Goal: Task Accomplishment & Management: Use online tool/utility

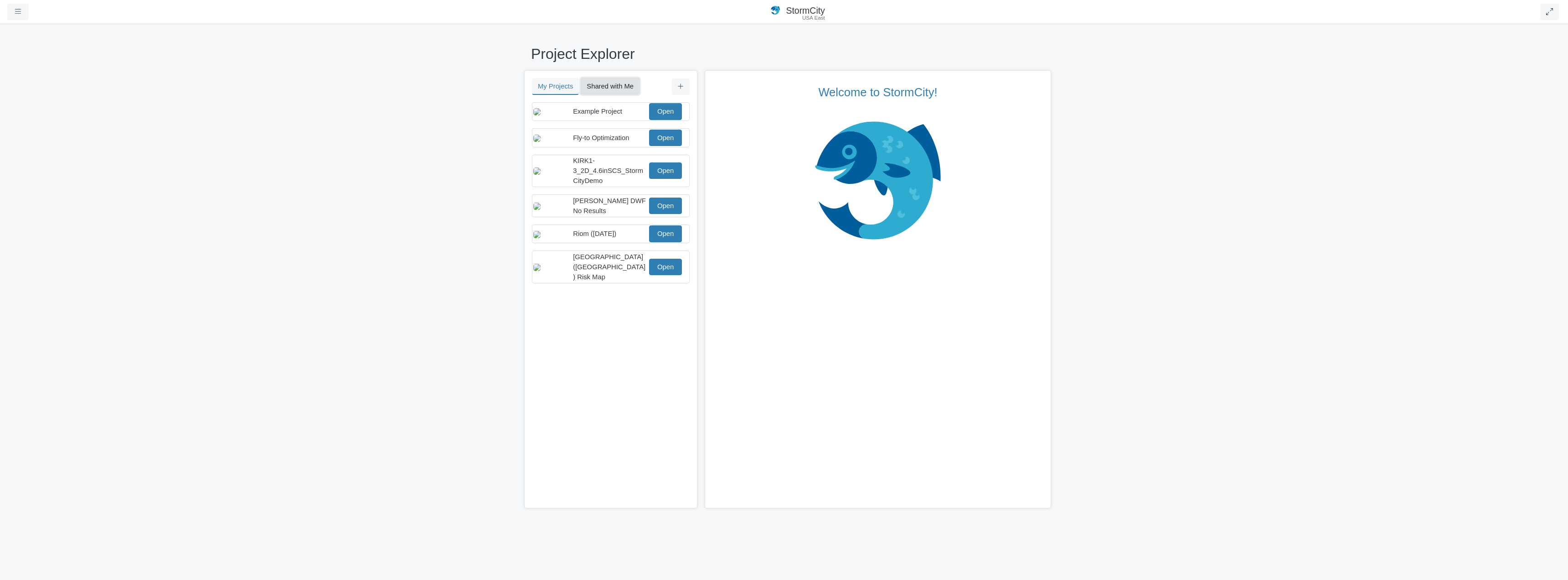
click at [613, 88] on button "Shared with Me" at bounding box center [610, 86] width 58 height 16
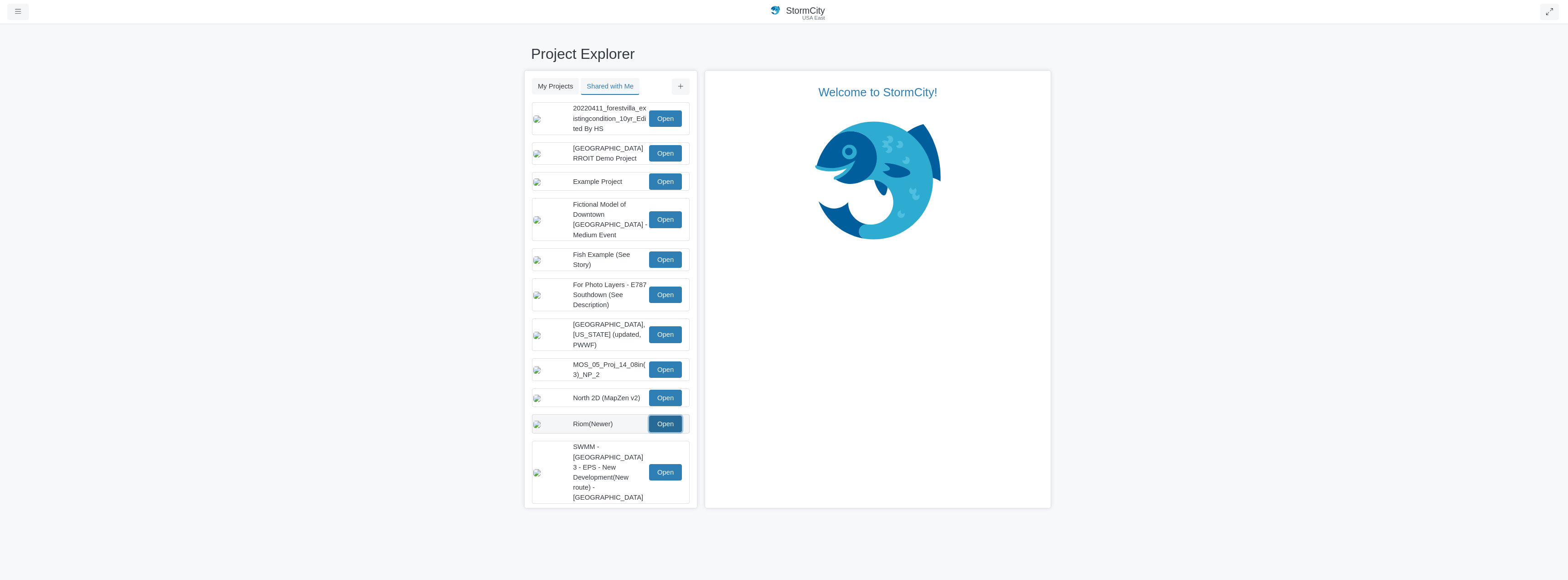
click at [666, 418] on link "Open" at bounding box center [665, 423] width 33 height 16
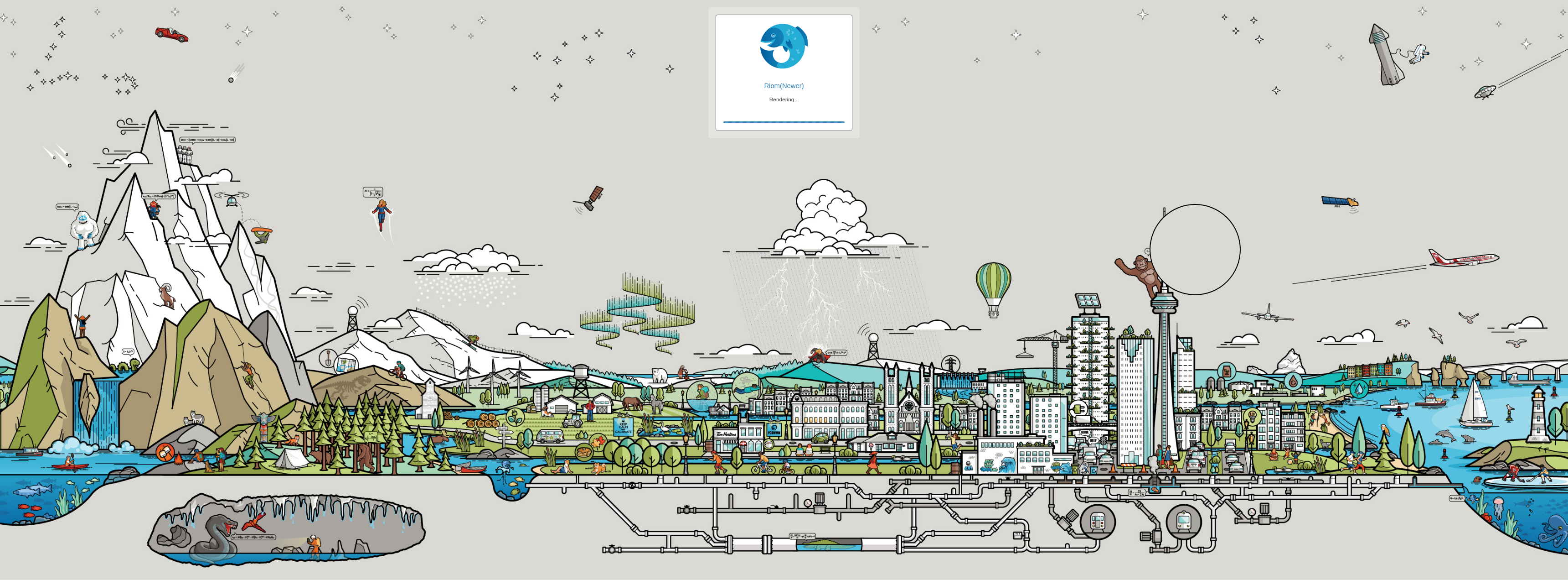
checkbox input "true"
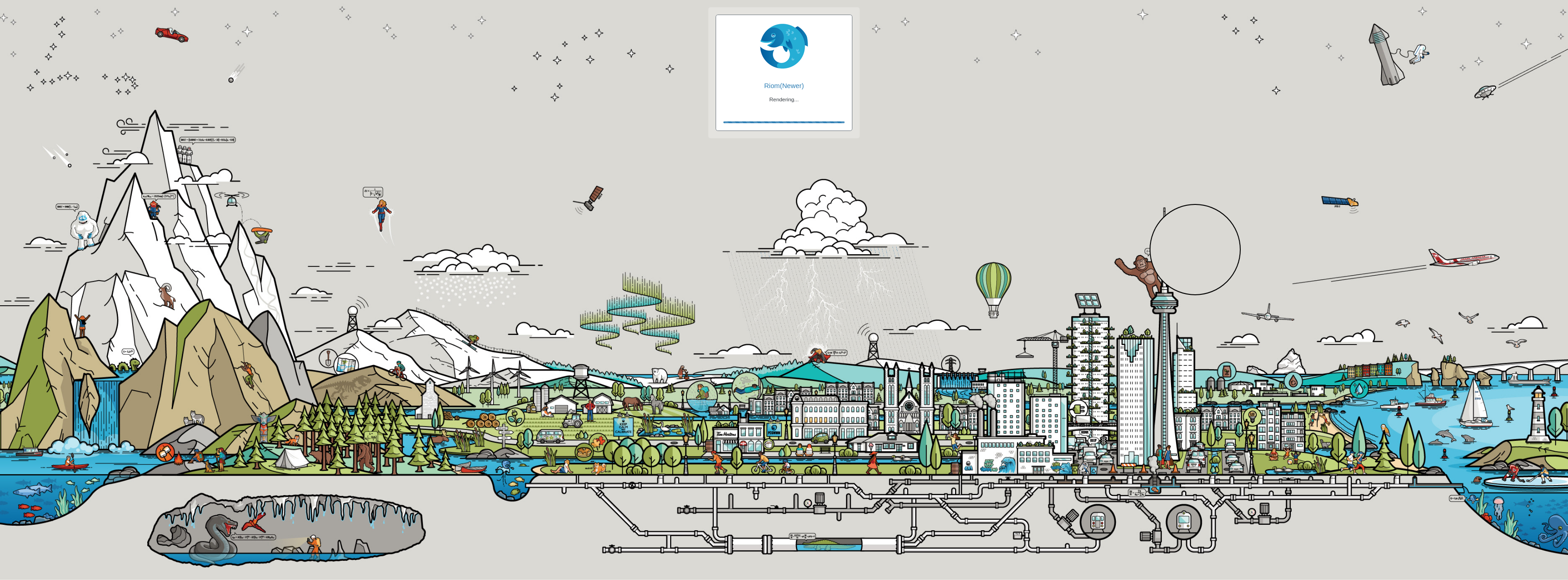
checkbox input "true"
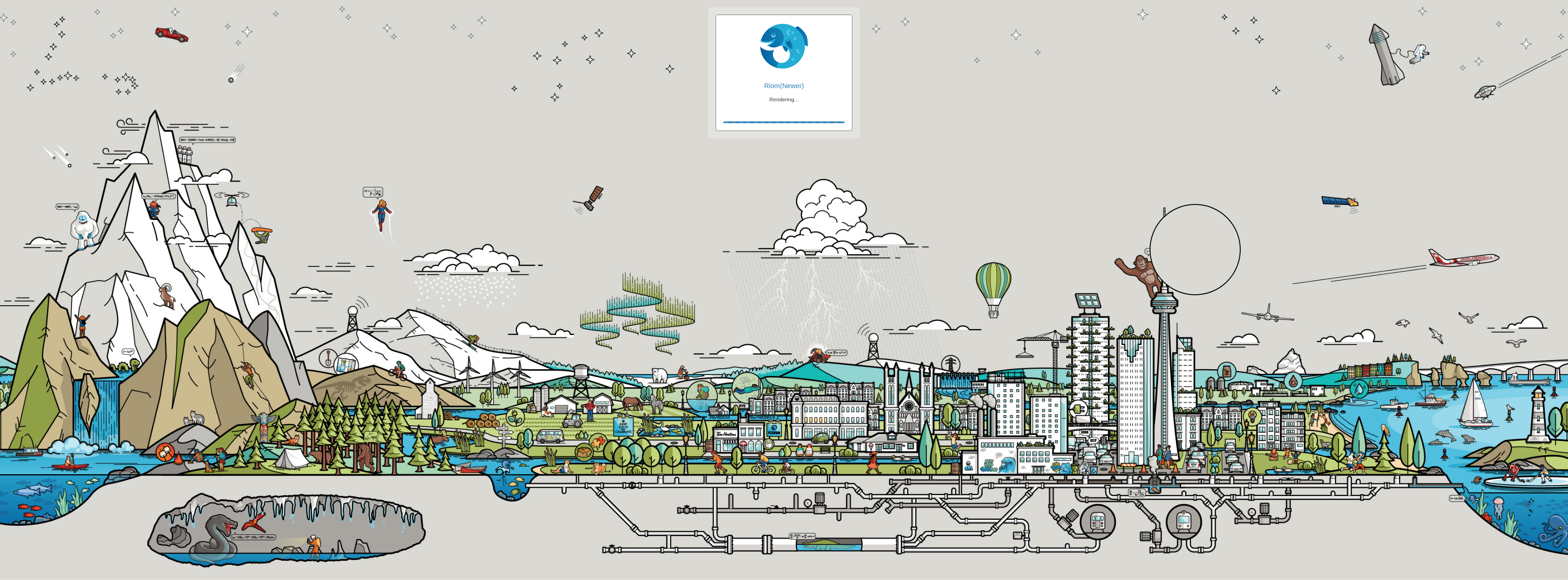
checkbox input "false"
checkbox input "true"
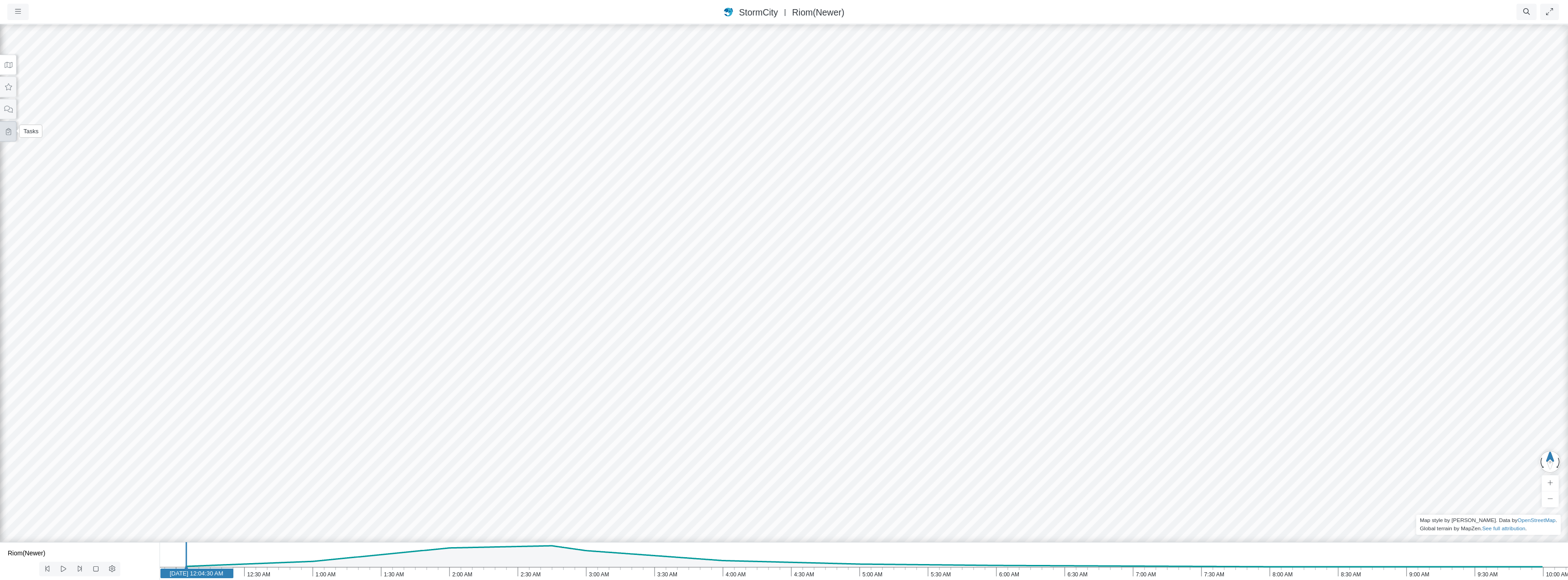
click at [4, 134] on icon at bounding box center [8, 131] width 8 height 7
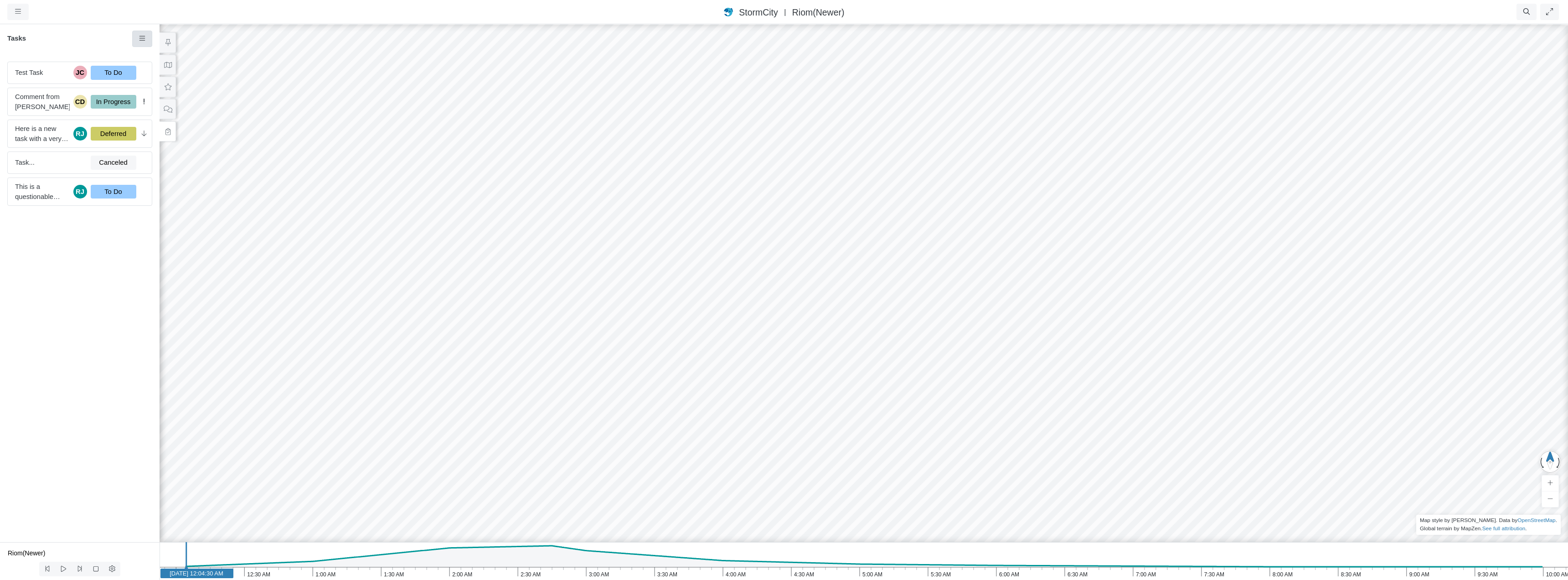
click at [136, 39] on link at bounding box center [142, 38] width 21 height 16
click at [66, 315] on div "Test Task JC To Do Comment from [PERSON_NAME] CD In Progress Here is a new task…" at bounding box center [79, 298] width 159 height 488
click at [169, 61] on icon at bounding box center [168, 64] width 8 height 7
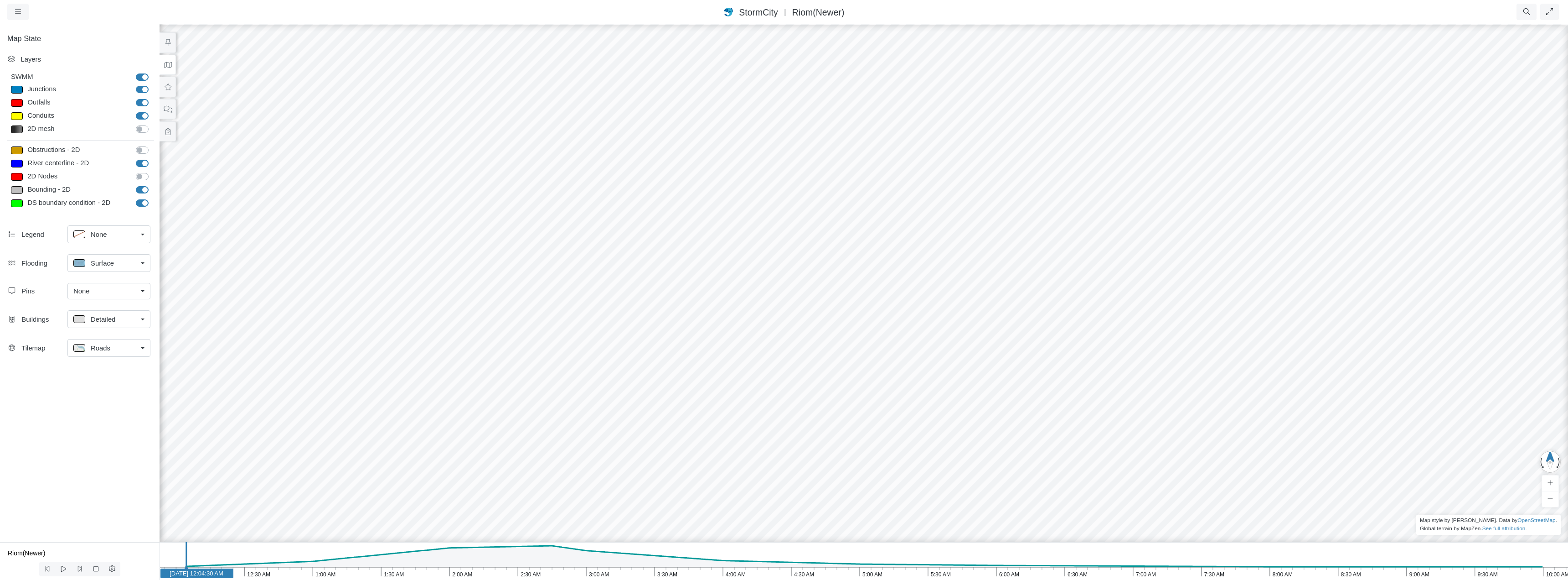
click at [142, 290] on link "None" at bounding box center [109, 290] width 83 height 16
click at [101, 348] on span "Manage Pins..." at bounding box center [96, 345] width 45 height 10
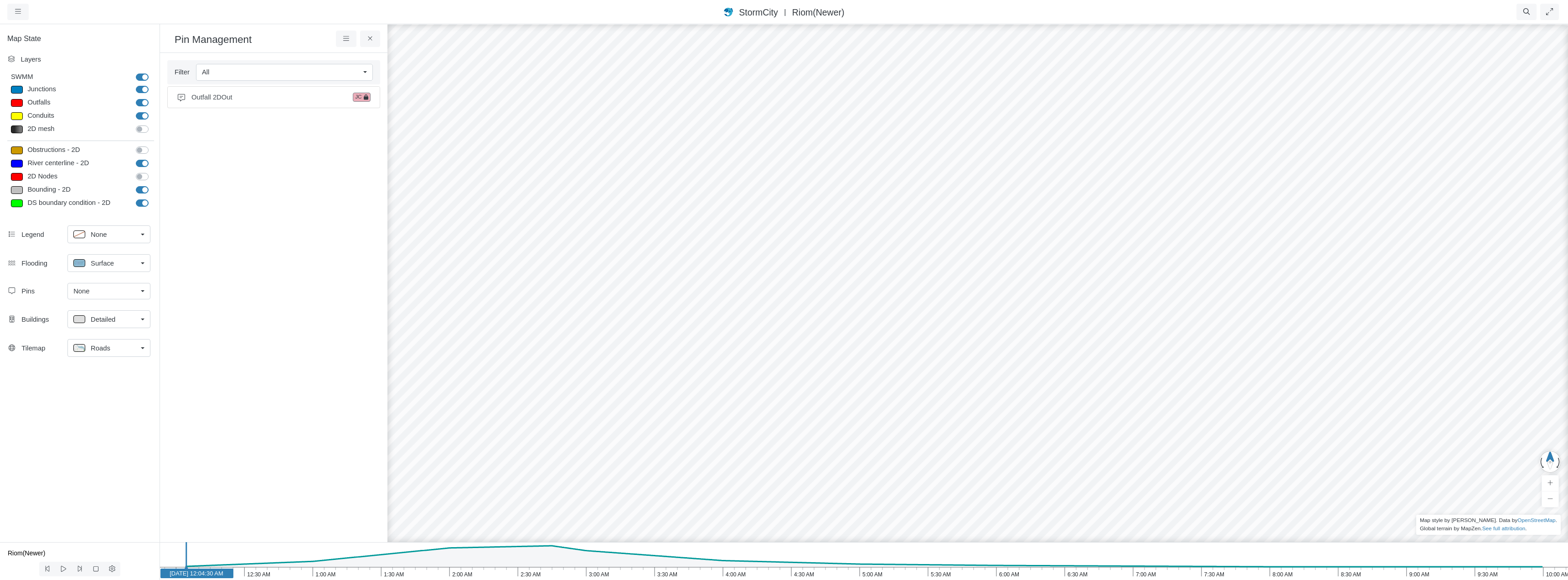
click at [360, 72] on link "All" at bounding box center [285, 72] width 177 height 16
click at [345, 38] on icon at bounding box center [346, 38] width 8 height 7
click at [370, 55] on span "Add Pin" at bounding box center [367, 57] width 24 height 8
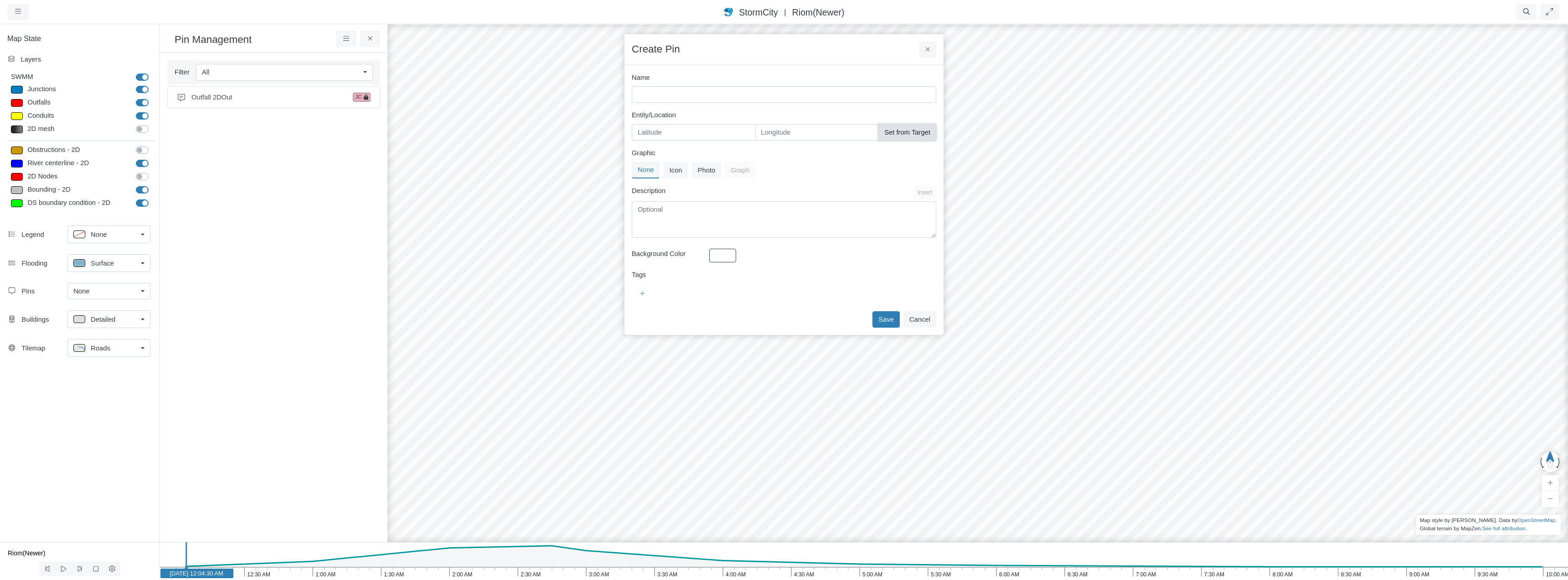
click at [915, 134] on button "Set from Target" at bounding box center [906, 132] width 57 height 16
click at [348, 40] on icon at bounding box center [346, 38] width 8 height 7
click at [807, 45] on div "Create Pin" at bounding box center [784, 49] width 319 height 31
click at [922, 319] on button "Cancel" at bounding box center [920, 319] width 33 height 16
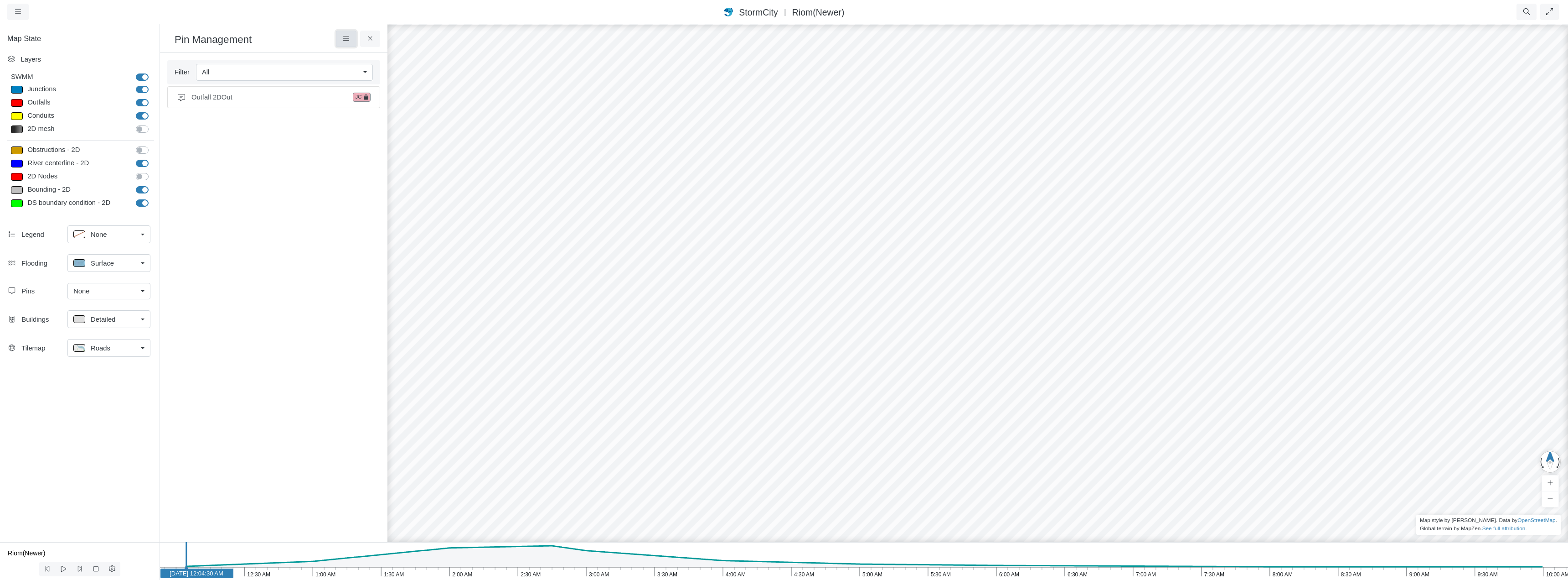
click at [344, 37] on icon at bounding box center [346, 38] width 6 height 5
click at [281, 96] on span "Outfall 2DOut" at bounding box center [270, 97] width 157 height 10
click at [1031, 293] on div "Outfall" at bounding box center [1022, 293] width 22 height 6
click at [346, 41] on icon at bounding box center [346, 38] width 8 height 7
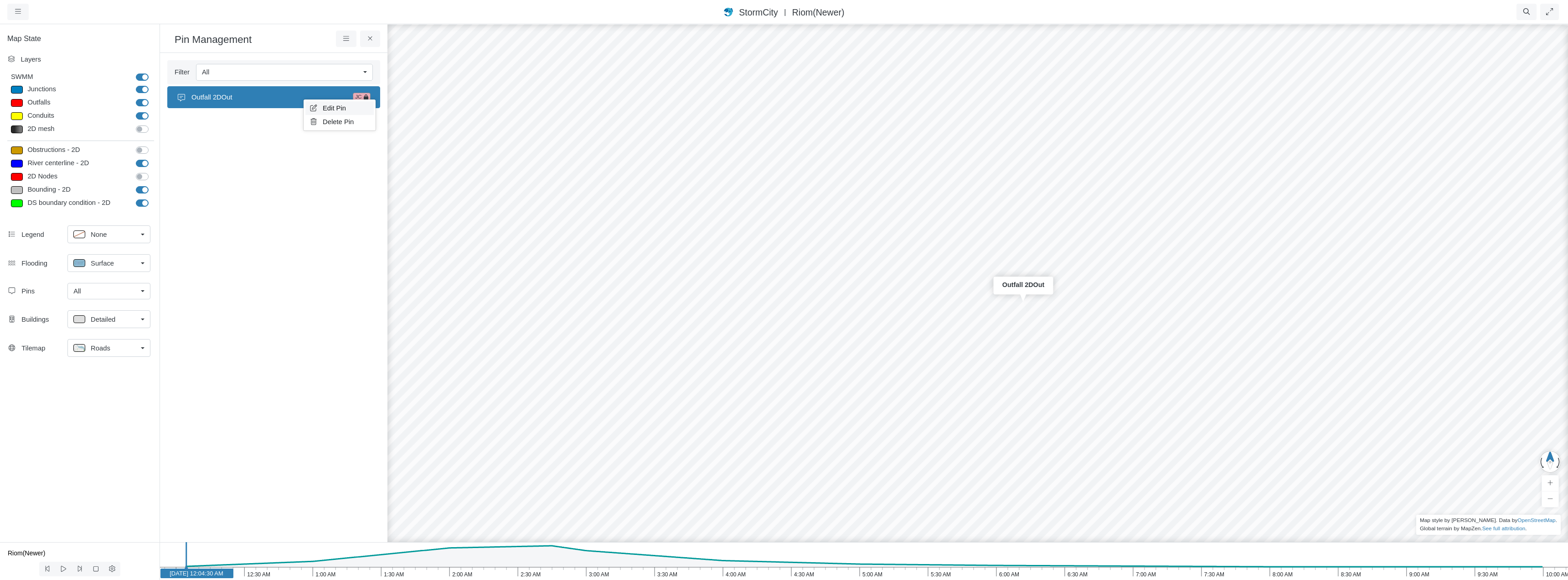
click at [326, 107] on span "Edit Pin" at bounding box center [334, 108] width 24 height 8
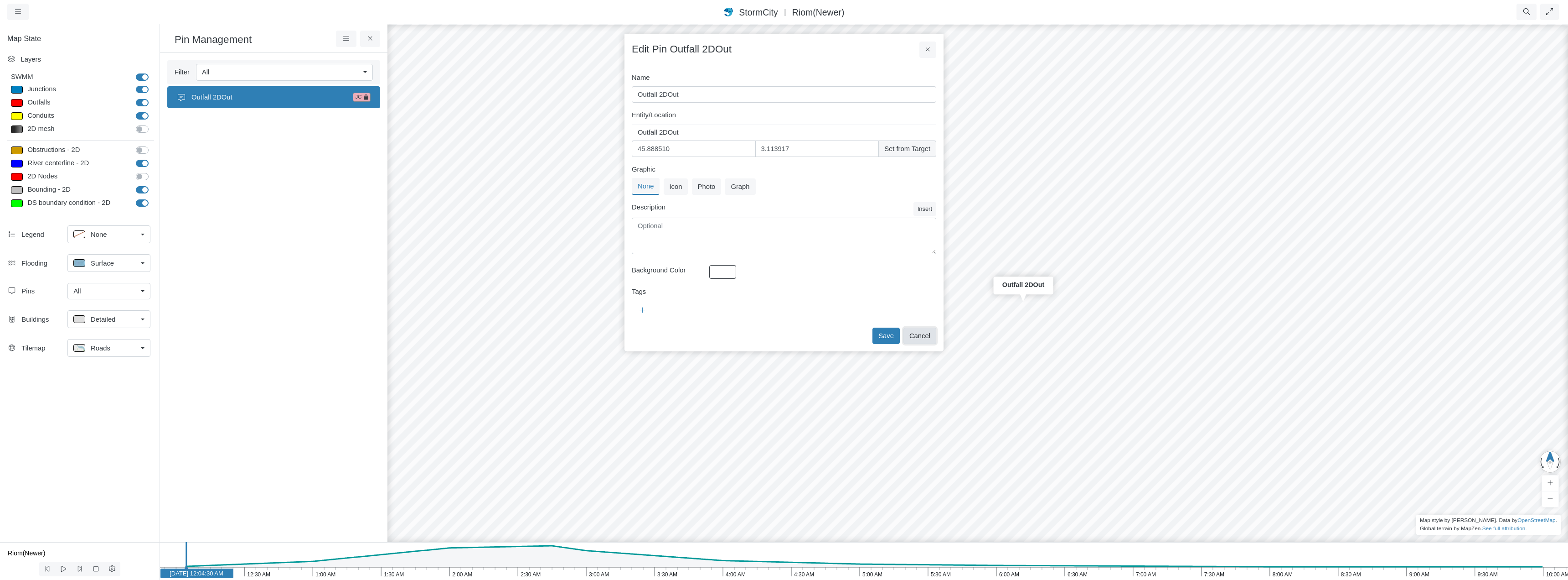
click at [923, 335] on button "Cancel" at bounding box center [920, 335] width 33 height 16
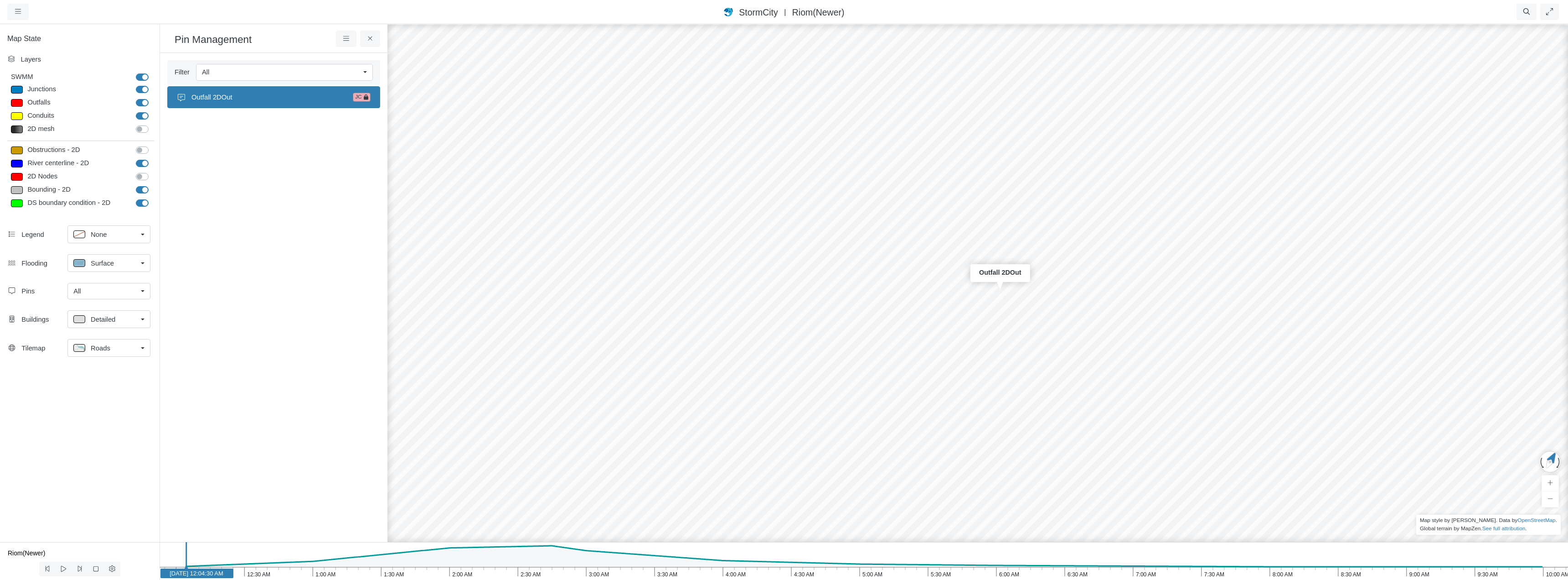
drag, startPoint x: 1011, startPoint y: 318, endPoint x: 637, endPoint y: 157, distance: 407.2
drag, startPoint x: 1088, startPoint y: 295, endPoint x: 1037, endPoint y: 231, distance: 81.8
drag, startPoint x: 792, startPoint y: 262, endPoint x: 1000, endPoint y: 279, distance: 208.7
click at [373, 38] on icon at bounding box center [369, 38] width 8 height 7
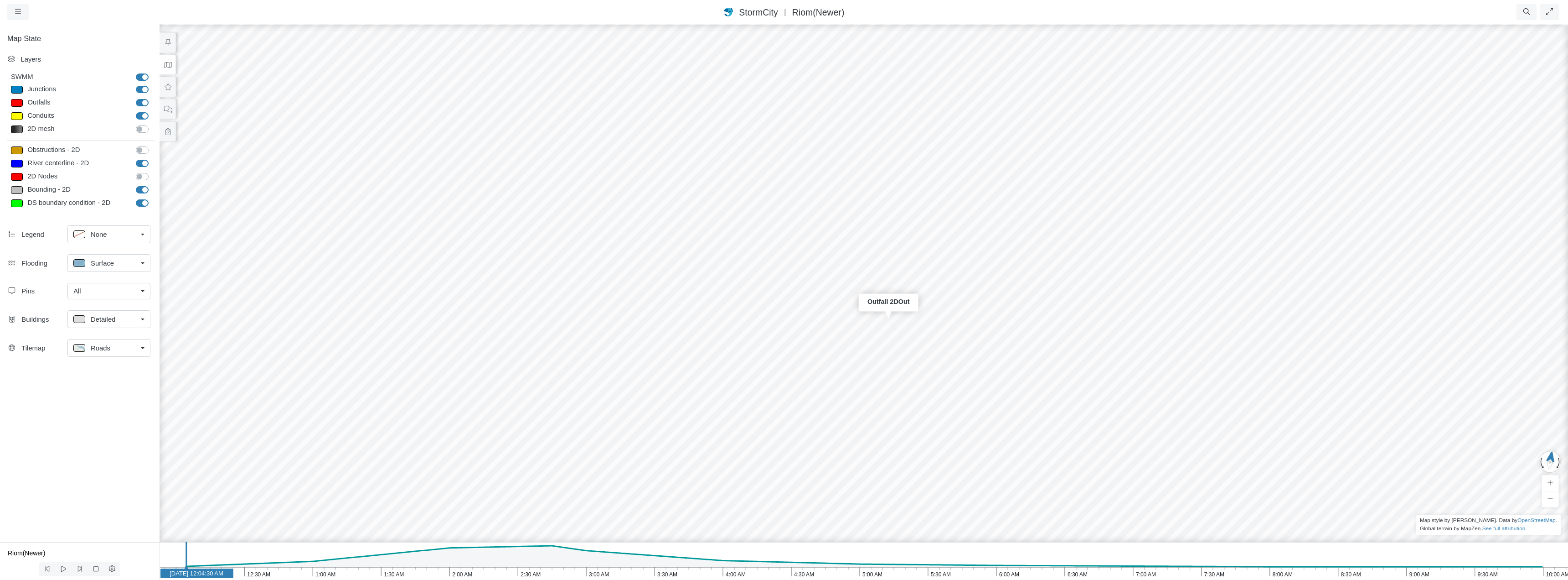
drag, startPoint x: 108, startPoint y: 353, endPoint x: 108, endPoint y: 363, distance: 10.0
click at [108, 363] on div "Tilemap Roads None Roads Dark Roads Satellite Watercolor Solid Color Elevation …" at bounding box center [79, 349] width 159 height 28
click at [111, 371] on div "Map State Layers SWMM SWMM [GEOGRAPHIC_DATA] [GEOGRAPHIC_DATA] Outfalls Dividers" at bounding box center [79, 283] width 159 height 519
click at [166, 85] on icon at bounding box center [168, 87] width 8 height 7
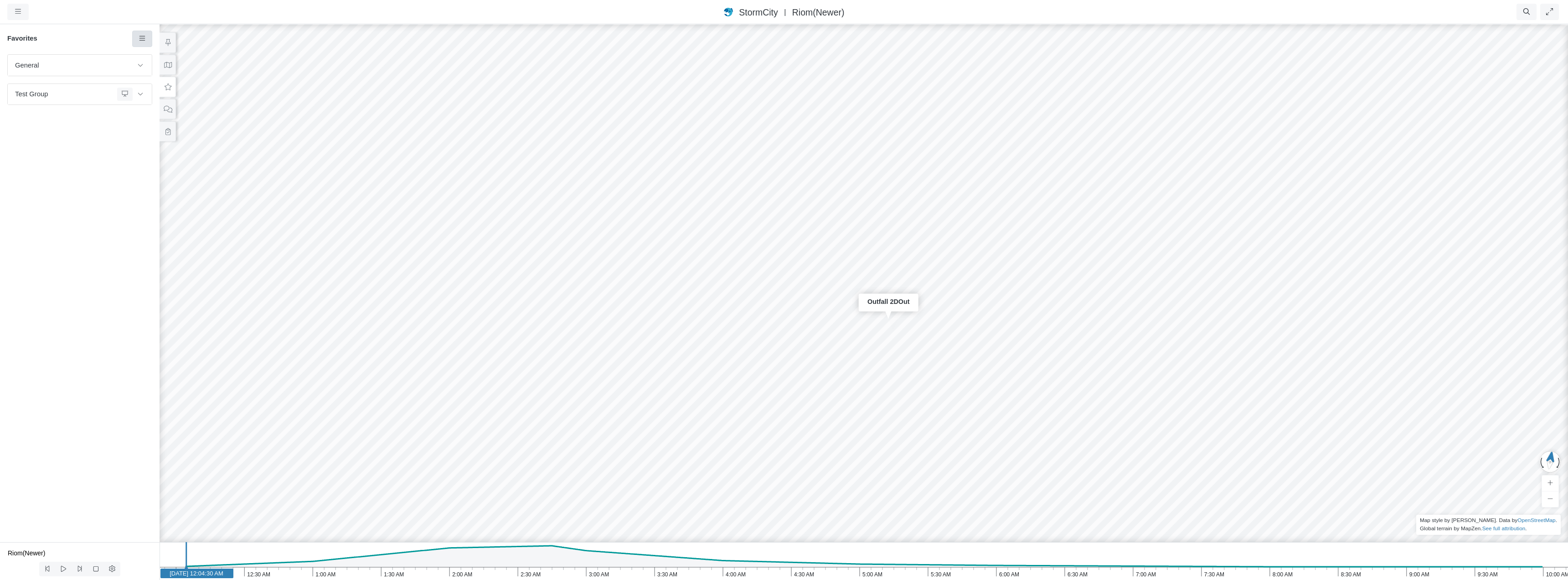
click at [140, 39] on icon at bounding box center [142, 38] width 6 height 5
click at [88, 234] on div "General Default Map View Default Camera View Cross Project Test Fun with gradie…" at bounding box center [79, 298] width 159 height 488
click at [171, 106] on icon at bounding box center [168, 108] width 8 height 7
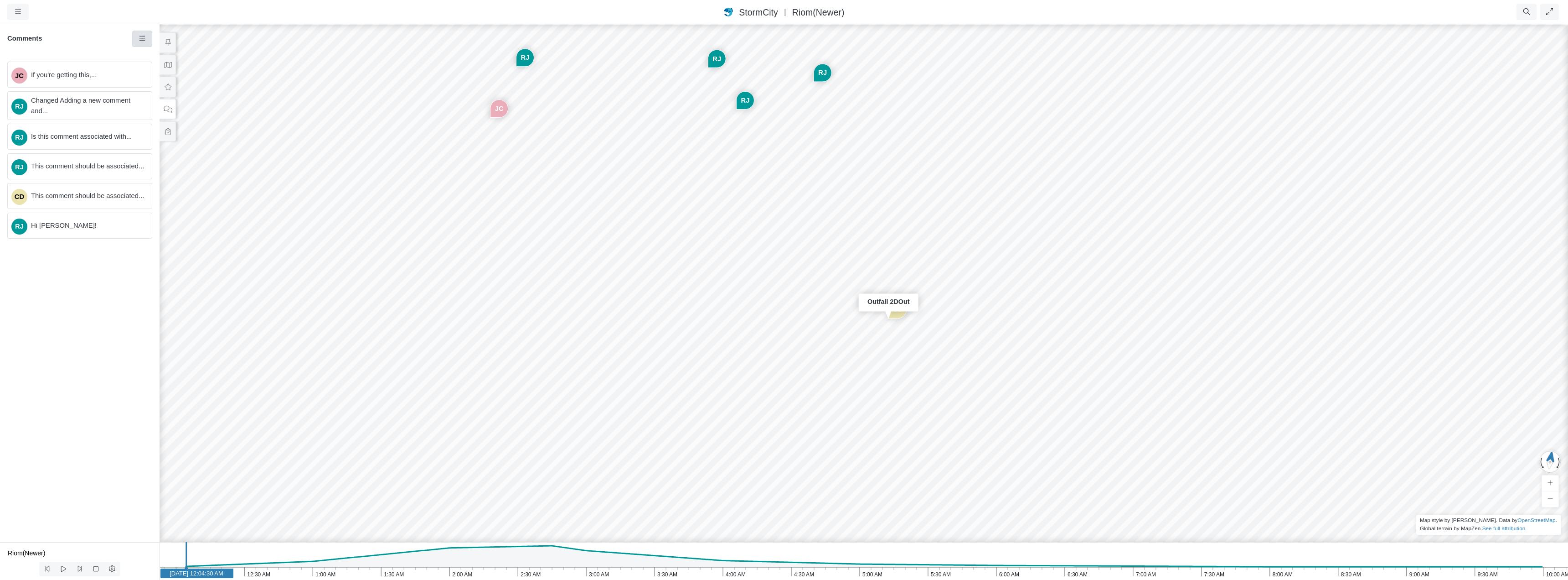
click at [145, 35] on link at bounding box center [142, 38] width 21 height 16
click at [145, 34] on link at bounding box center [142, 38] width 21 height 16
click at [173, 133] on button at bounding box center [167, 132] width 16 height 21
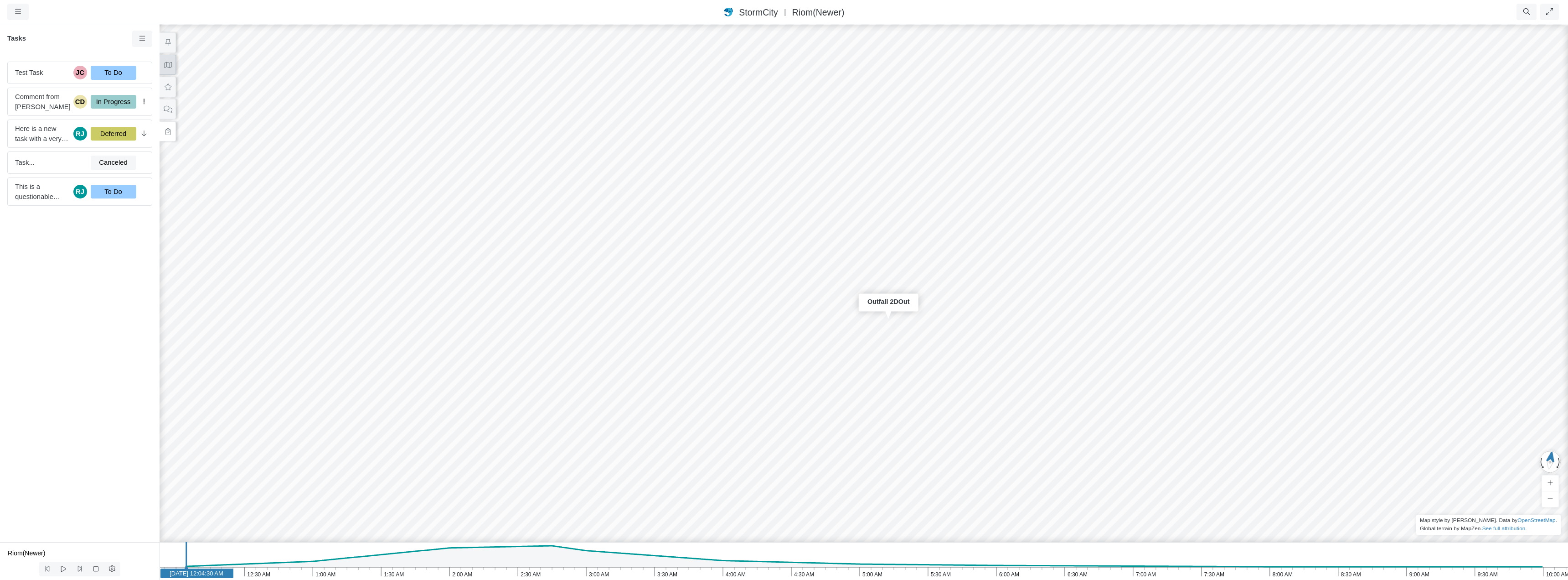
click at [165, 66] on icon at bounding box center [168, 64] width 8 height 7
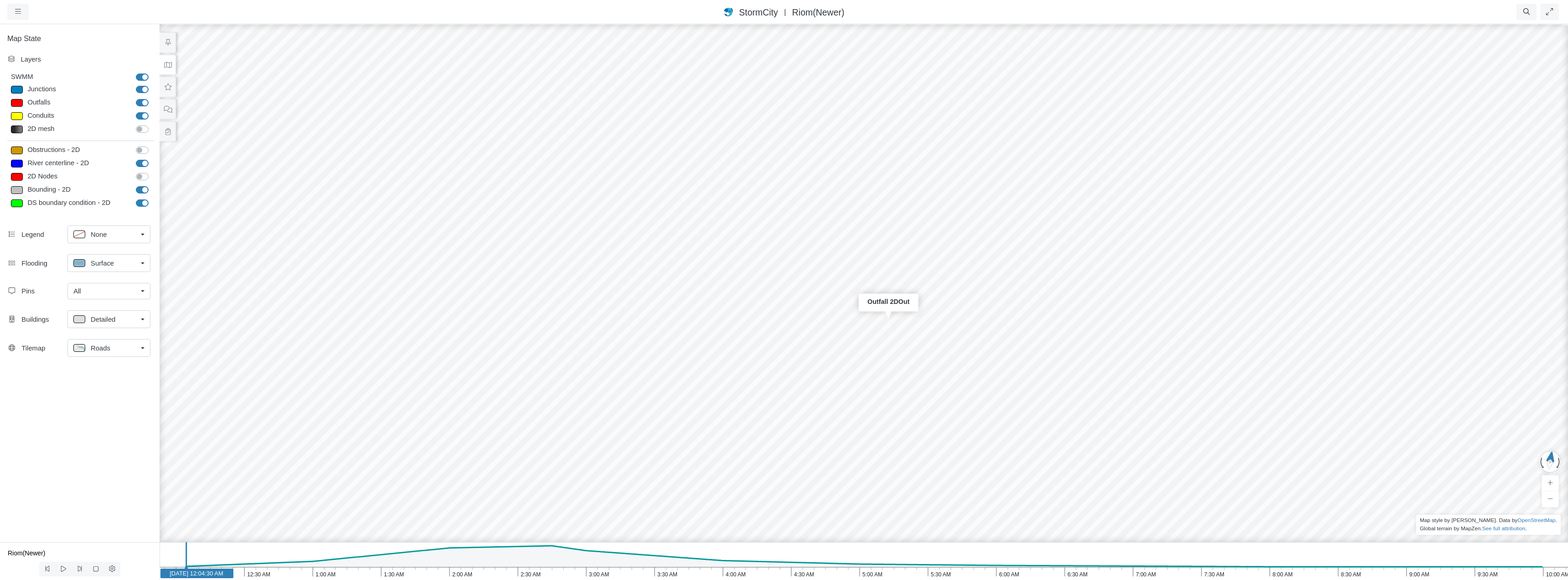
click at [134, 288] on div "All" at bounding box center [106, 290] width 64 height 10
click at [109, 345] on span "Manage Pins..." at bounding box center [96, 345] width 45 height 10
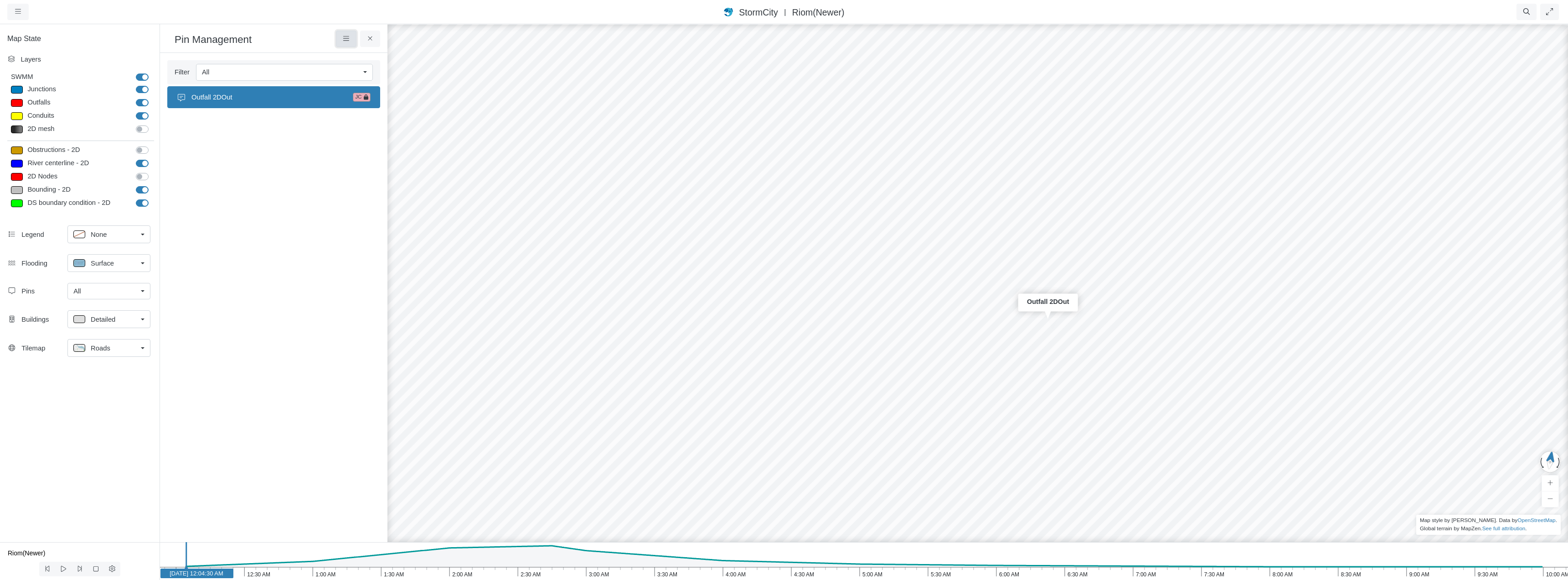
click at [347, 41] on icon at bounding box center [346, 38] width 8 height 7
click at [353, 58] on link "Add Pin" at bounding box center [372, 56] width 69 height 14
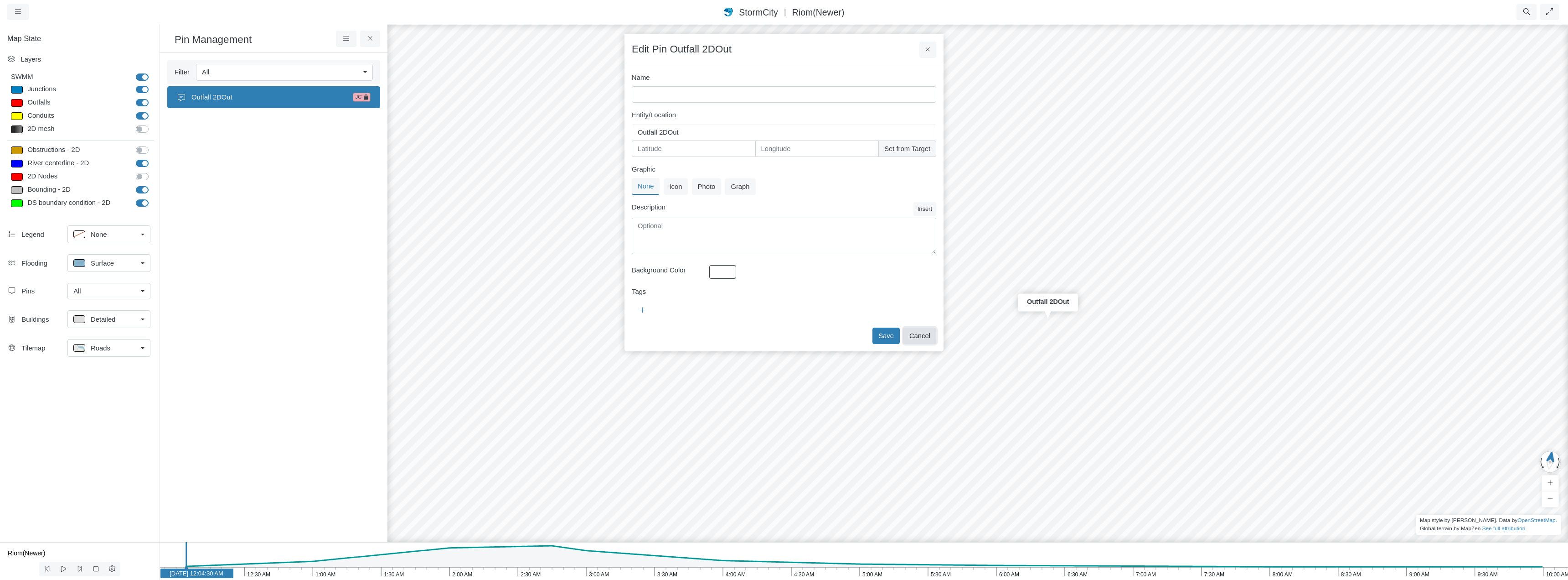
click at [923, 335] on button "Cancel" at bounding box center [920, 335] width 33 height 16
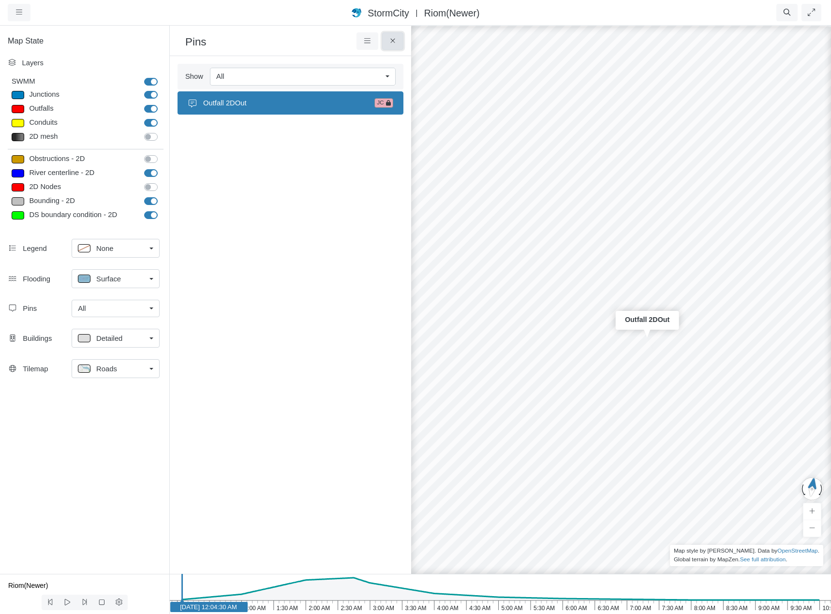
click at [393, 42] on icon at bounding box center [392, 40] width 9 height 7
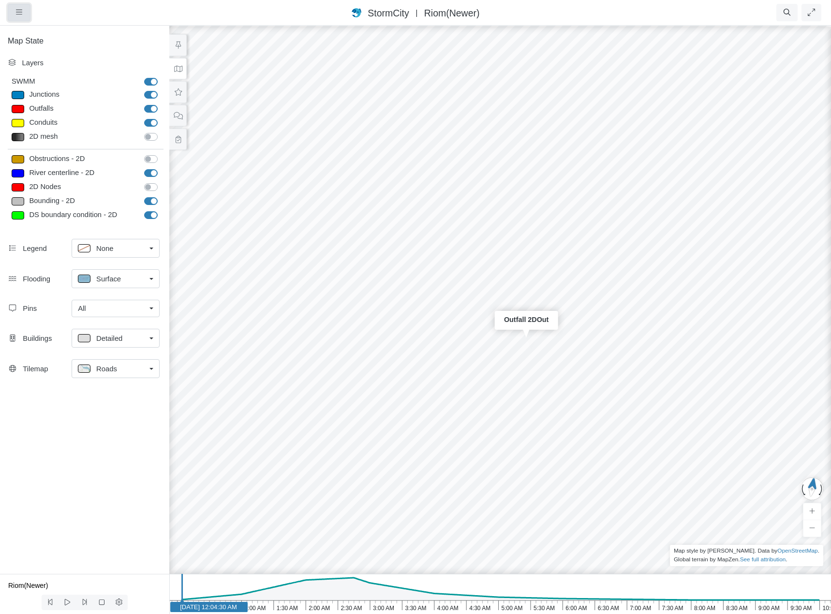
click at [18, 12] on icon "button" at bounding box center [19, 12] width 6 height 7
click at [34, 32] on link "Projects" at bounding box center [46, 33] width 76 height 15
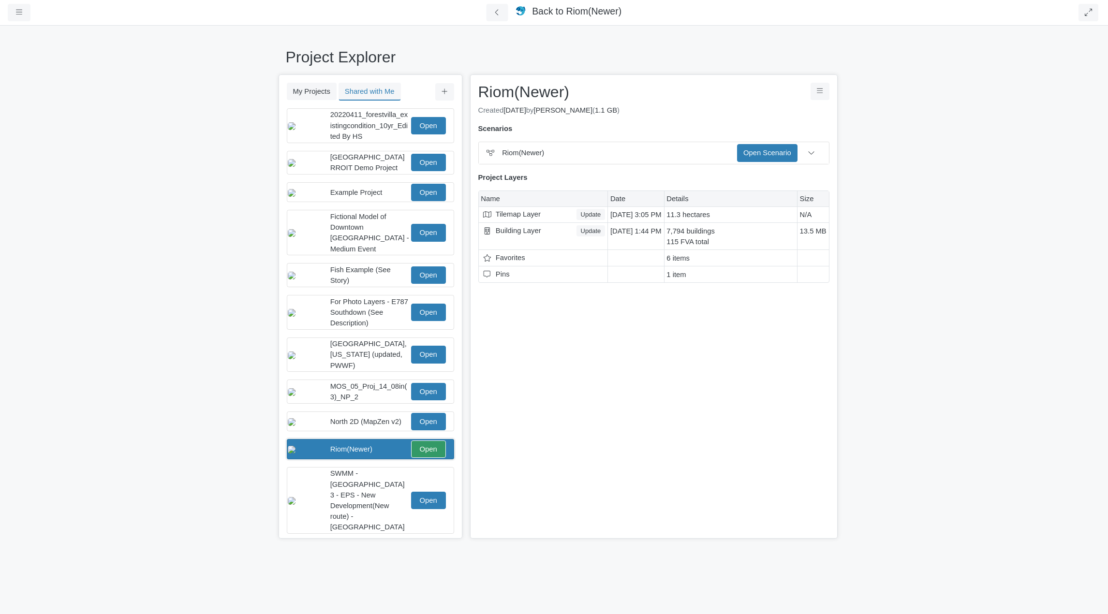
click at [203, 231] on div "Project Explorer My Projects Shared with Me Filter You don't currently have any…" at bounding box center [554, 320] width 1108 height 590
click at [320, 92] on button "My Projects" at bounding box center [312, 91] width 50 height 17
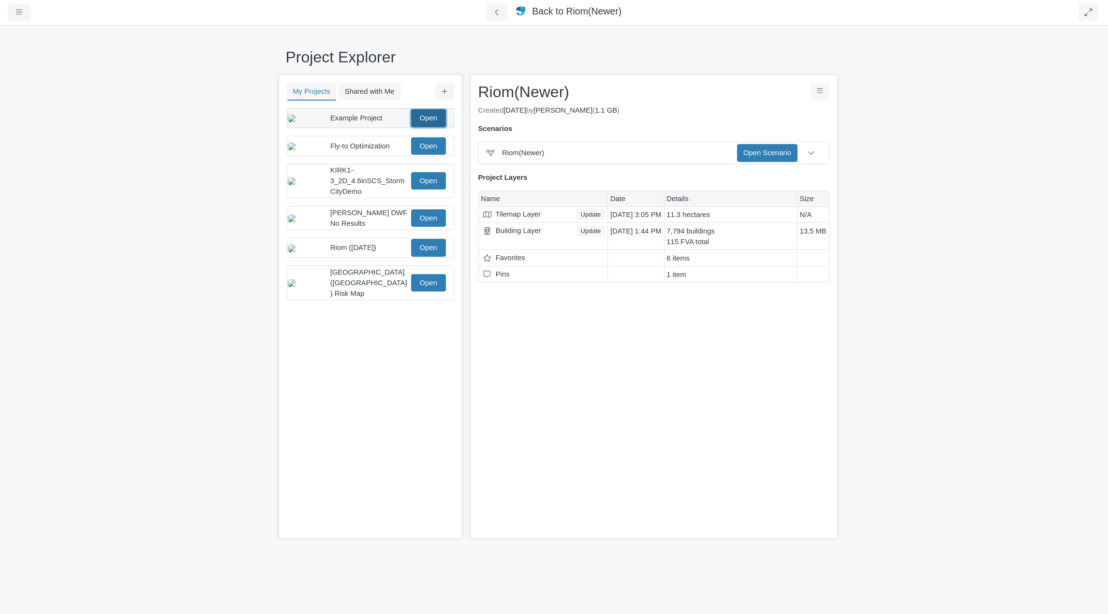
click at [425, 120] on link "Open" at bounding box center [428, 117] width 35 height 17
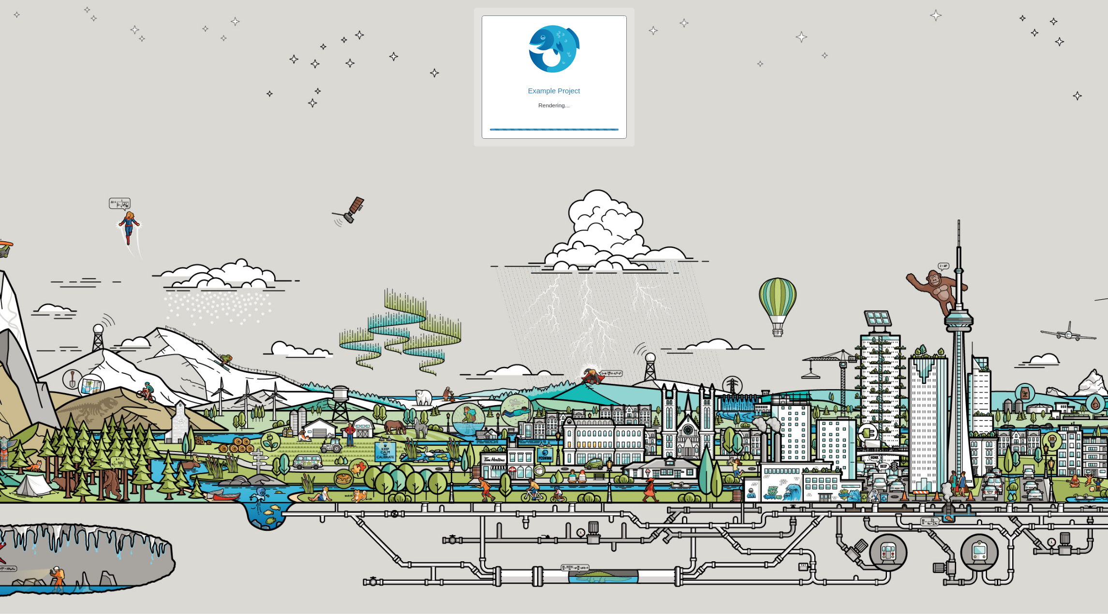
checkbox input "true"
checkbox input "false"
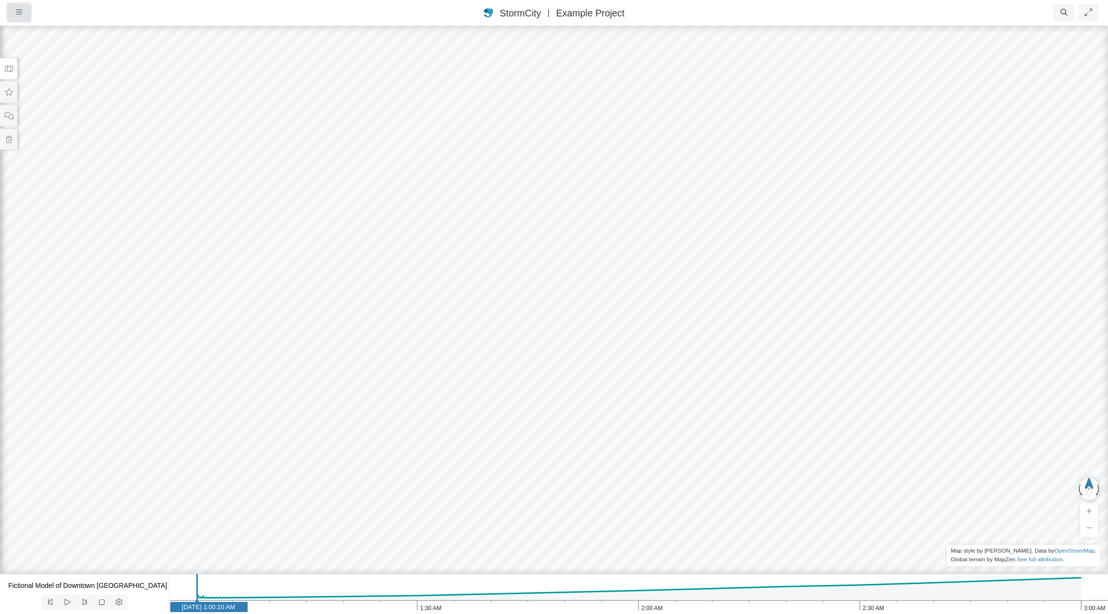
click at [13, 13] on button "button" at bounding box center [19, 12] width 23 height 17
click at [36, 35] on link "Projects" at bounding box center [46, 33] width 76 height 15
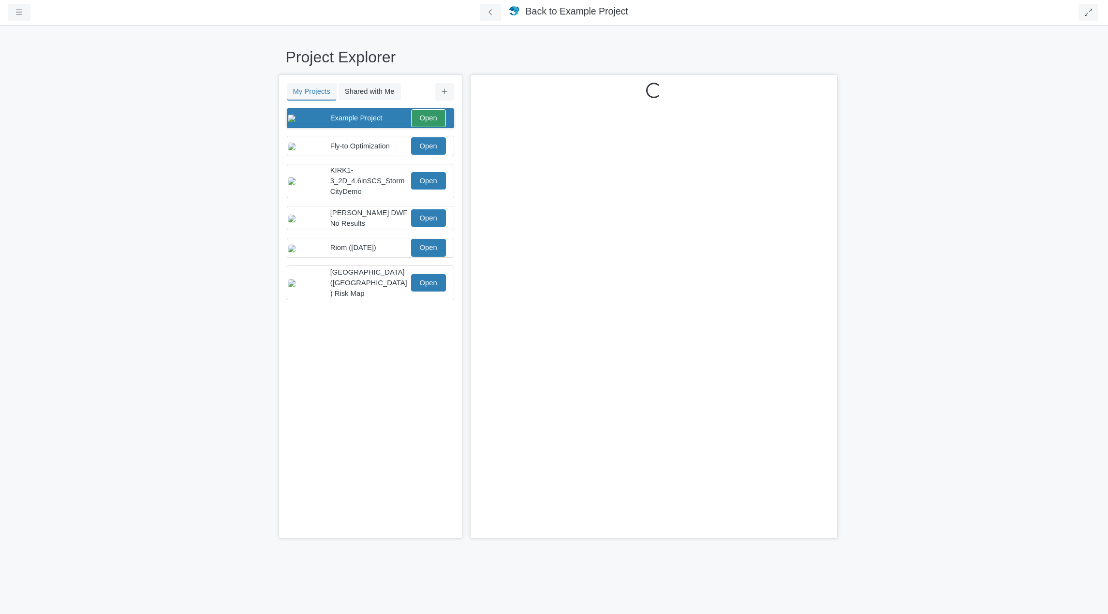
click at [361, 122] on span "Example Project" at bounding box center [356, 118] width 52 height 8
click at [365, 121] on span "Example Project" at bounding box center [356, 118] width 52 height 8
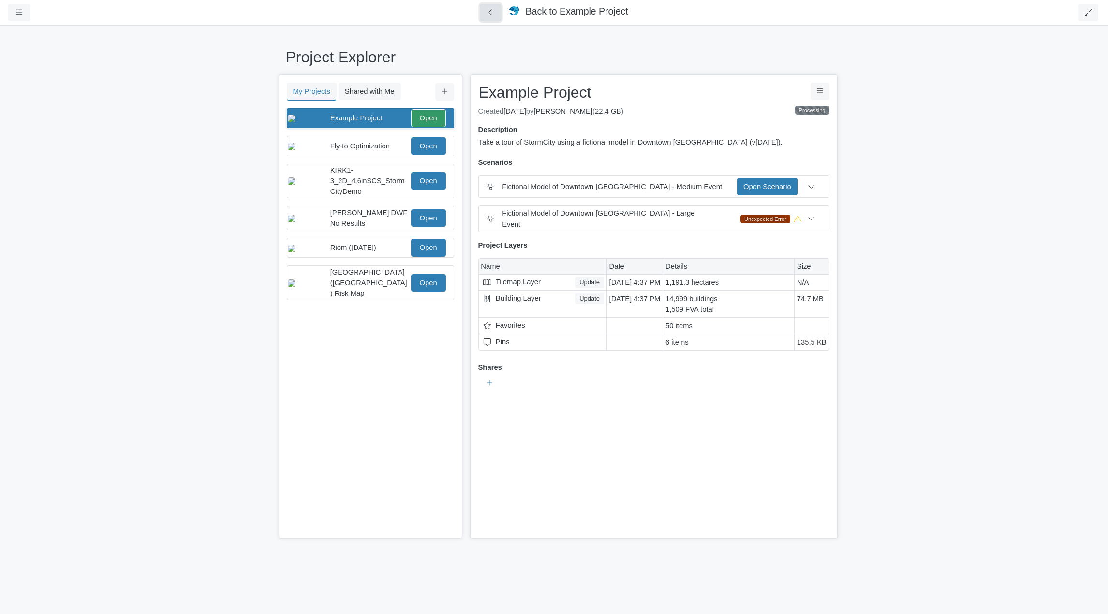
click at [491, 13] on icon at bounding box center [490, 12] width 9 height 7
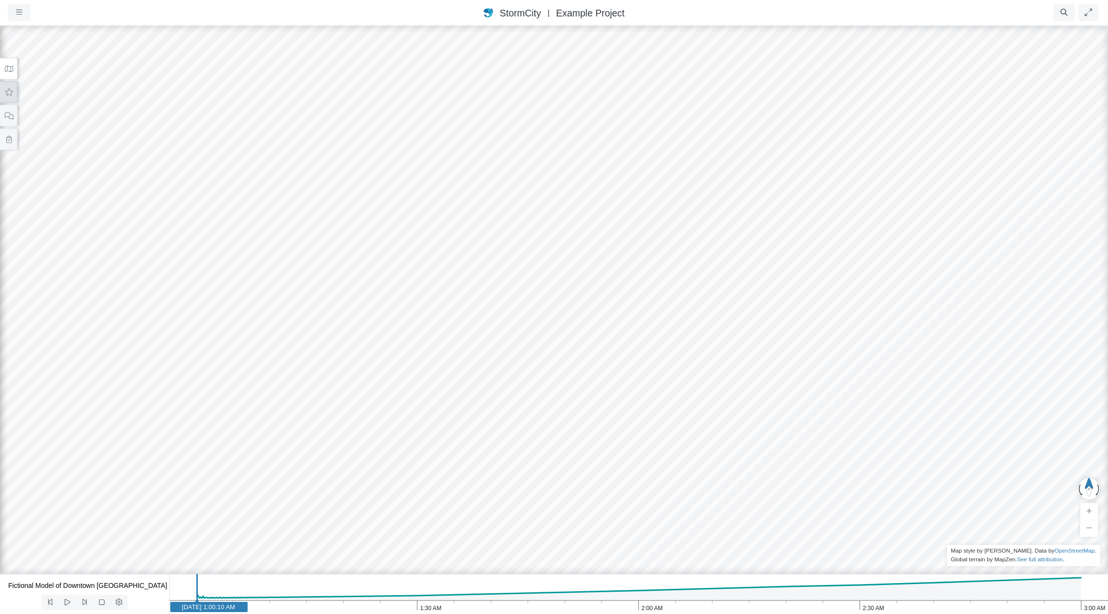
click at [7, 92] on icon at bounding box center [8, 92] width 9 height 7
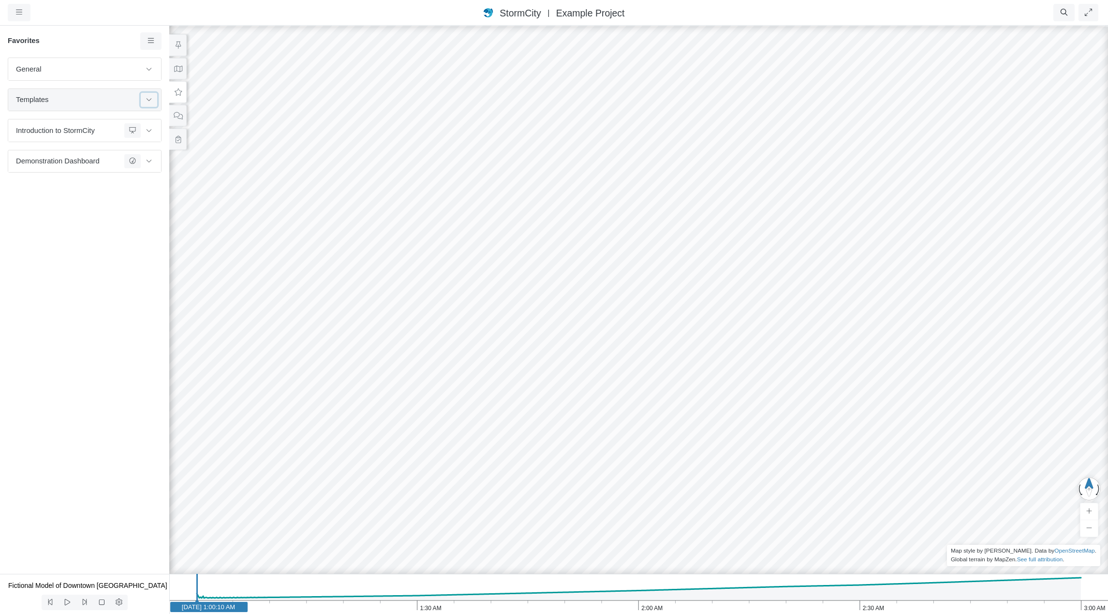
click at [153, 100] on button at bounding box center [149, 100] width 16 height 14
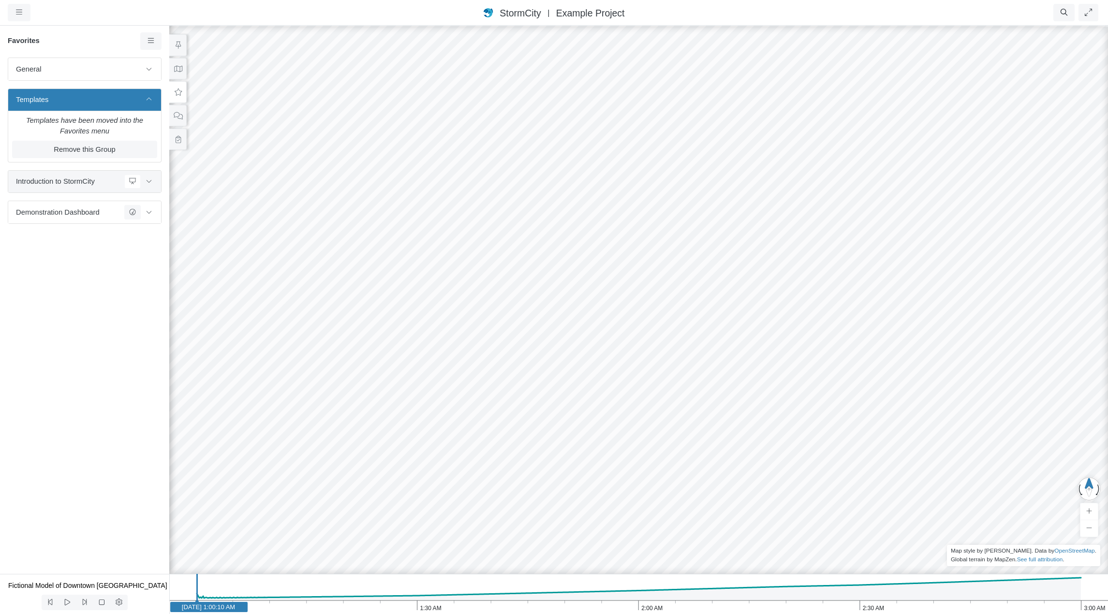
click at [97, 182] on span "Introduction to StormCity" at bounding box center [68, 181] width 104 height 11
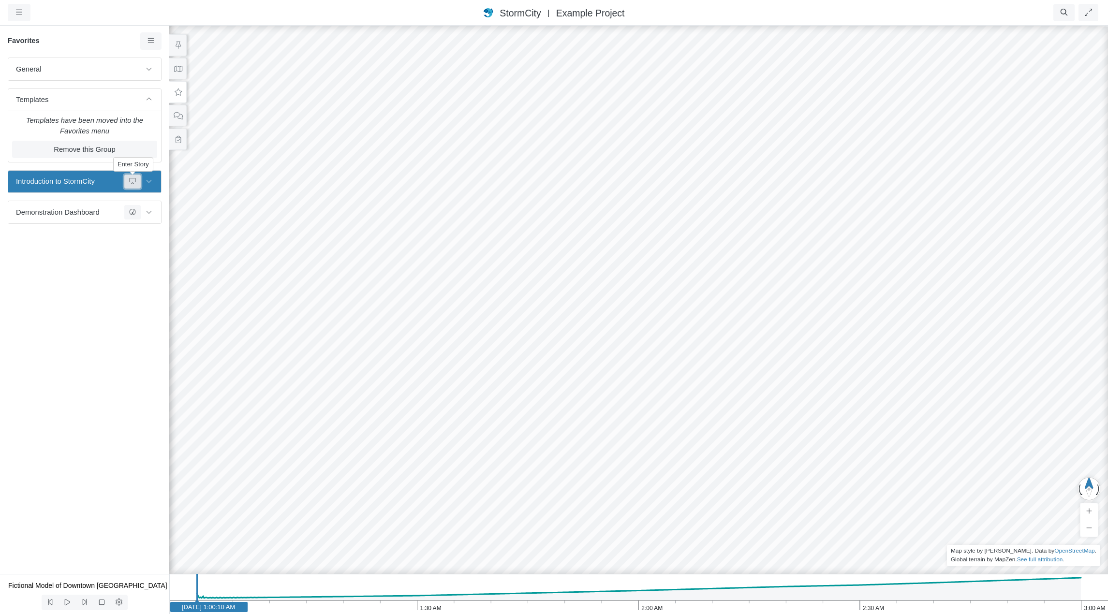
click at [131, 181] on icon at bounding box center [133, 181] width 8 height 6
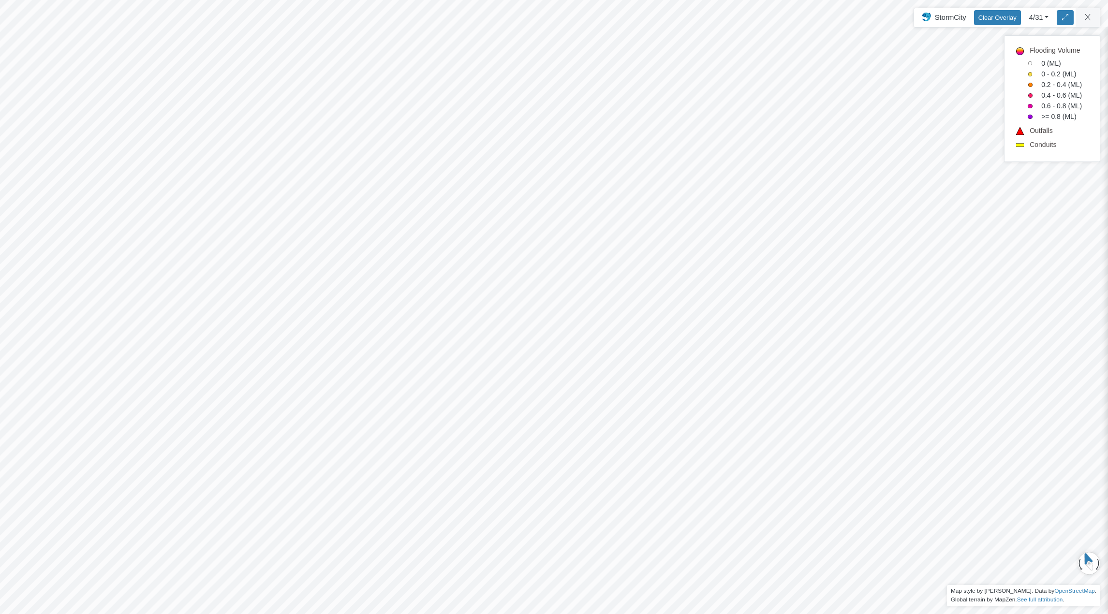
click at [1089, 18] on div "Projects Groups Users Preferences Profiles Data Centers Accounts Support About …" at bounding box center [554, 307] width 1108 height 614
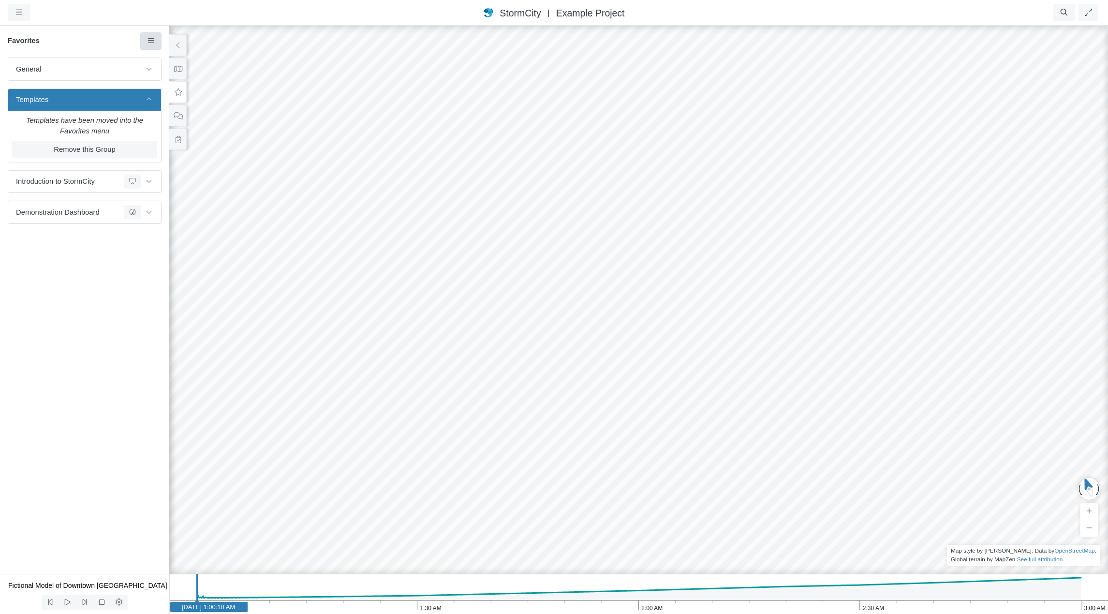
click at [149, 43] on icon at bounding box center [151, 40] width 6 height 5
click at [188, 126] on span "Manage Templates" at bounding box center [191, 126] width 60 height 8
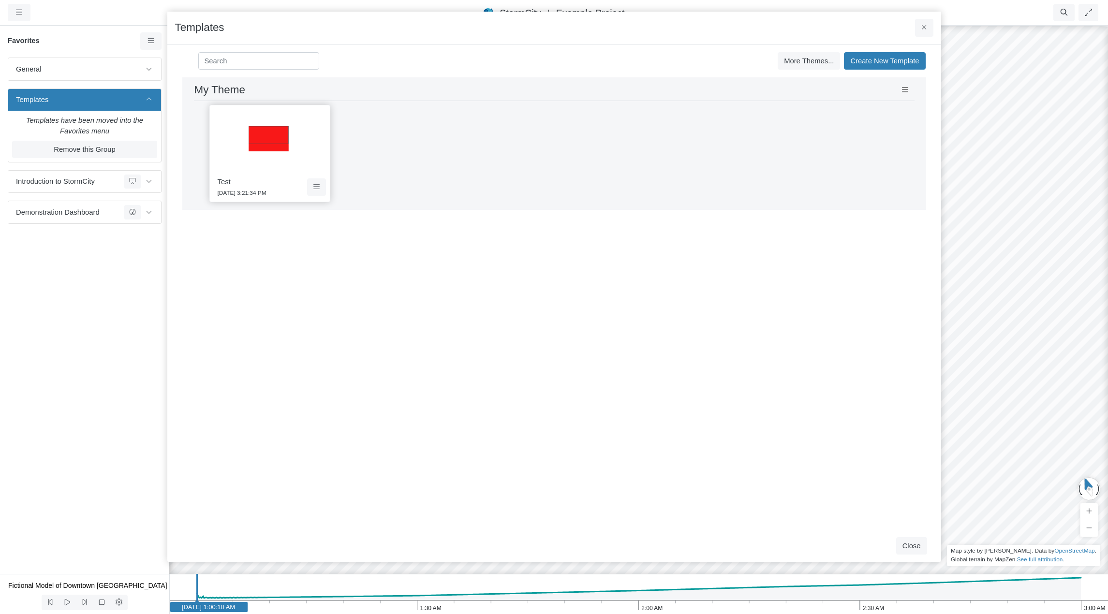
click at [467, 290] on div "Development and Testing Save Cancel Install Extrude With Highlight 4/30/2025 3:…" at bounding box center [554, 303] width 758 height 452
click at [489, 181] on div "Test 9/5/2025 3:21:34 PM" at bounding box center [554, 153] width 721 height 105
click at [881, 64] on span "Create New Template" at bounding box center [884, 61] width 69 height 8
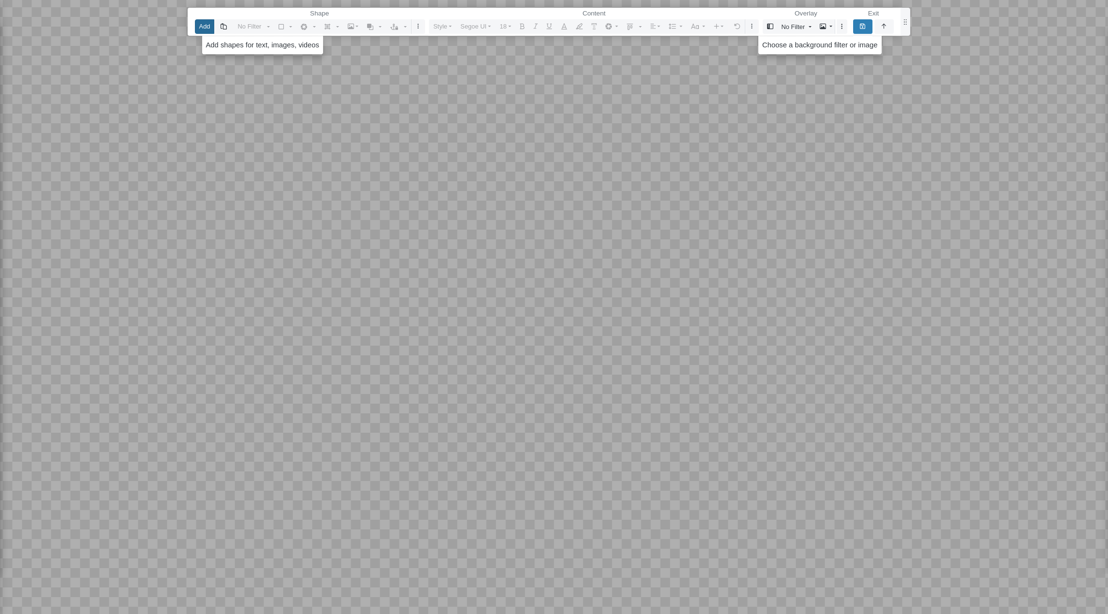
click at [203, 25] on button "Add" at bounding box center [204, 26] width 19 height 14
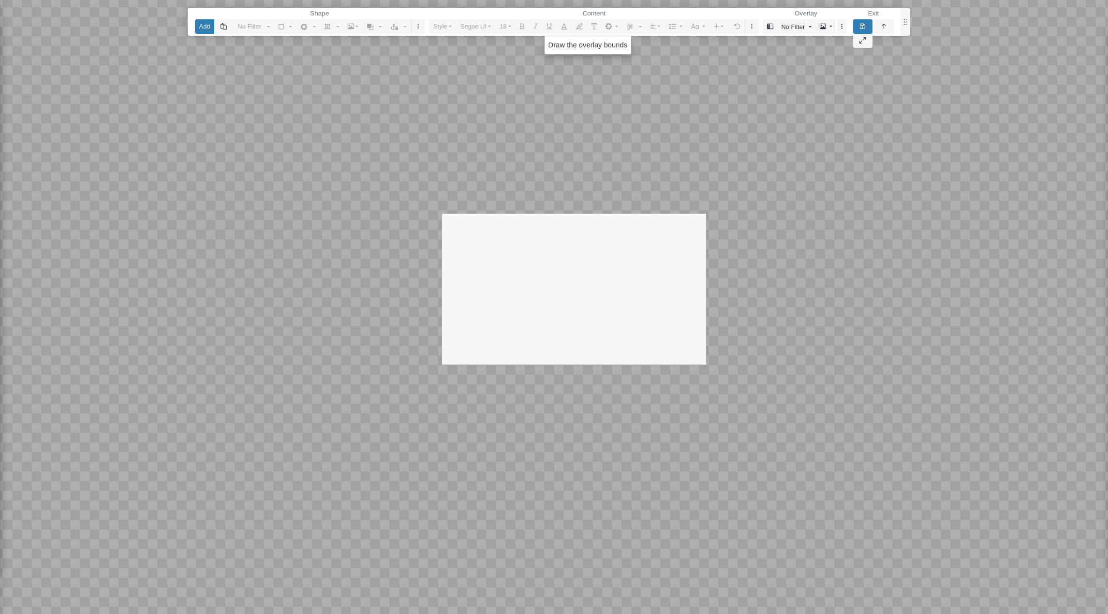
drag, startPoint x: 442, startPoint y: 214, endPoint x: 707, endPoint y: 365, distance: 304.6
click at [707, 365] on div at bounding box center [554, 307] width 1109 height 614
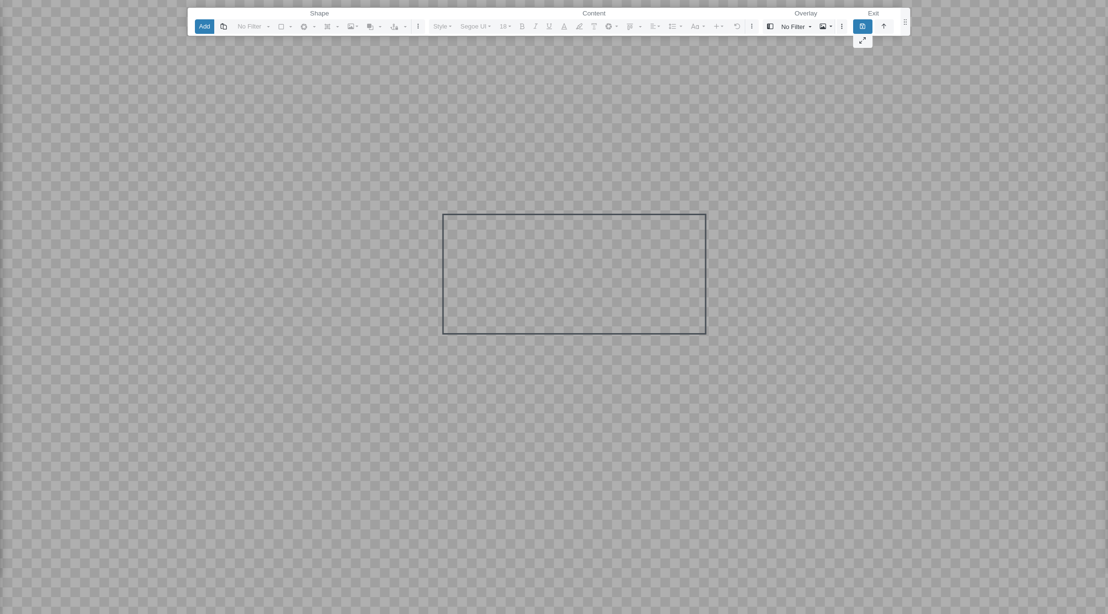
click at [627, 215] on div at bounding box center [574, 213] width 265 height 5
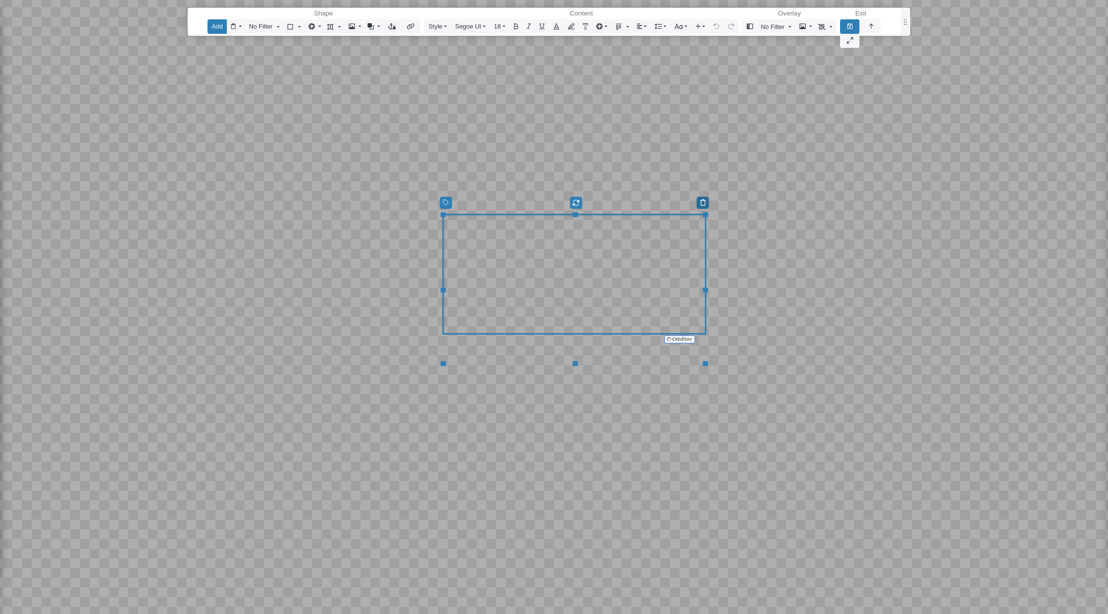
click at [701, 204] on icon "button" at bounding box center [703, 202] width 6 height 7
click at [872, 27] on fieldset "Exit" at bounding box center [860, 28] width 41 height 40
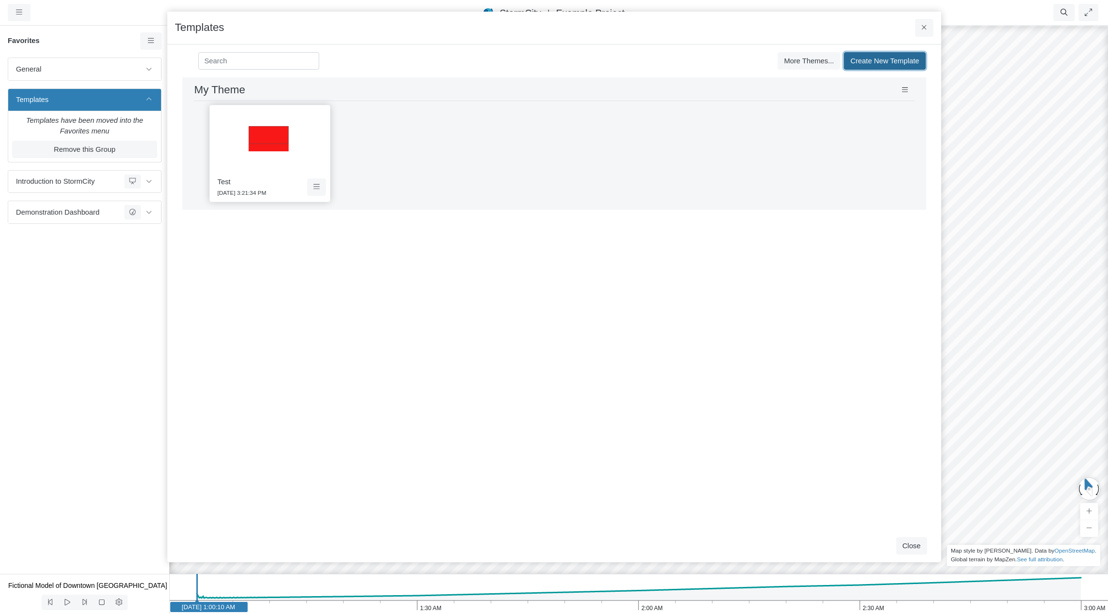
click at [891, 62] on span "Create New Template" at bounding box center [884, 61] width 69 height 8
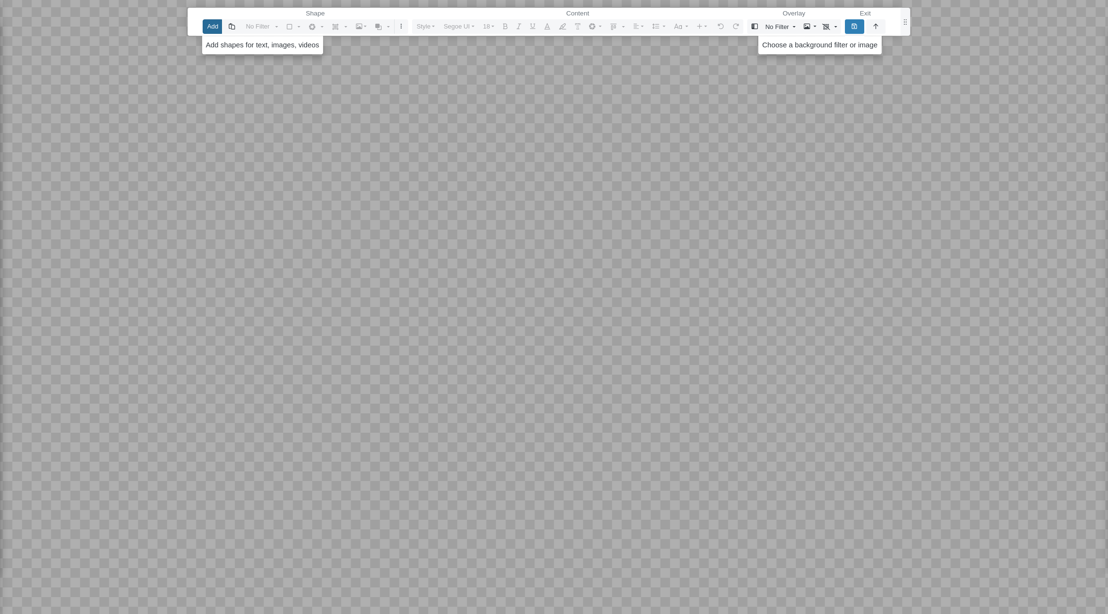
click at [205, 24] on button "Add" at bounding box center [212, 26] width 19 height 14
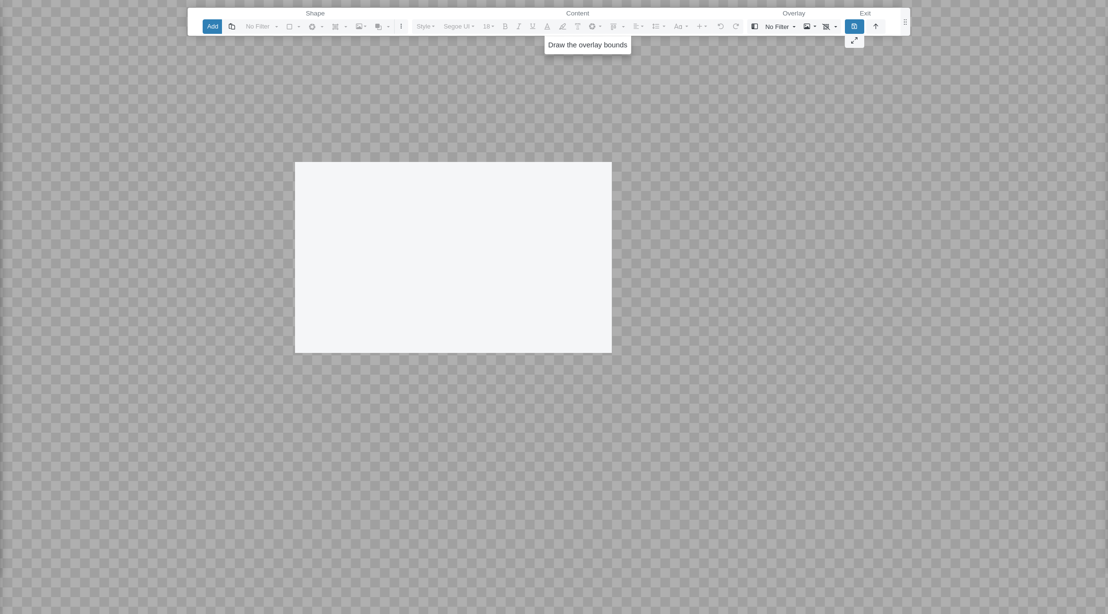
drag, startPoint x: 295, startPoint y: 162, endPoint x: 612, endPoint y: 353, distance: 369.9
click at [612, 353] on div at bounding box center [554, 307] width 1109 height 614
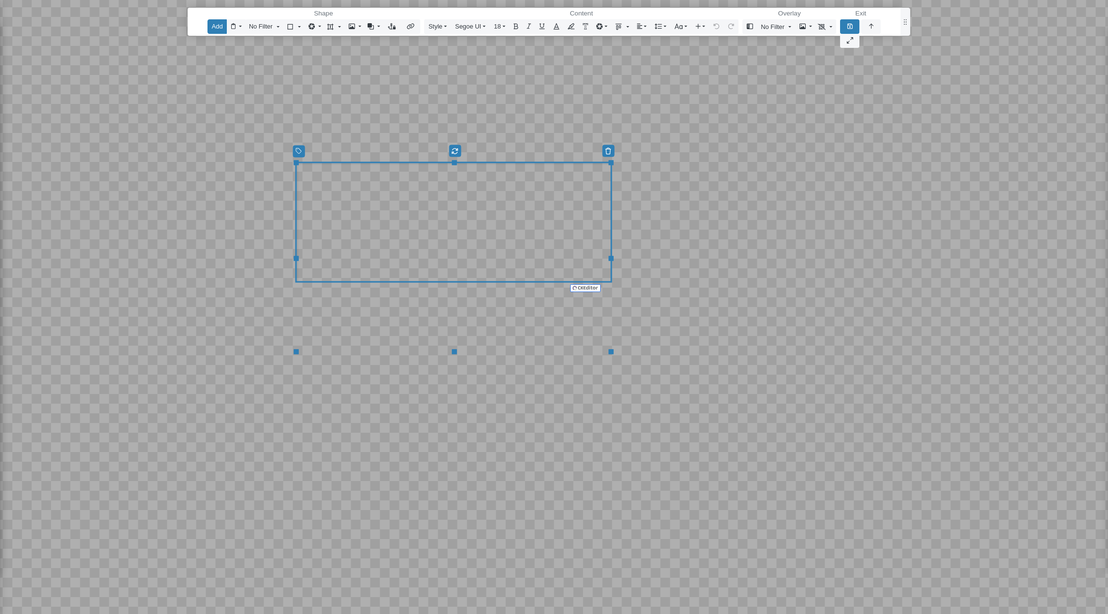
click at [809, 147] on div "Reset Content" at bounding box center [554, 307] width 1109 height 614
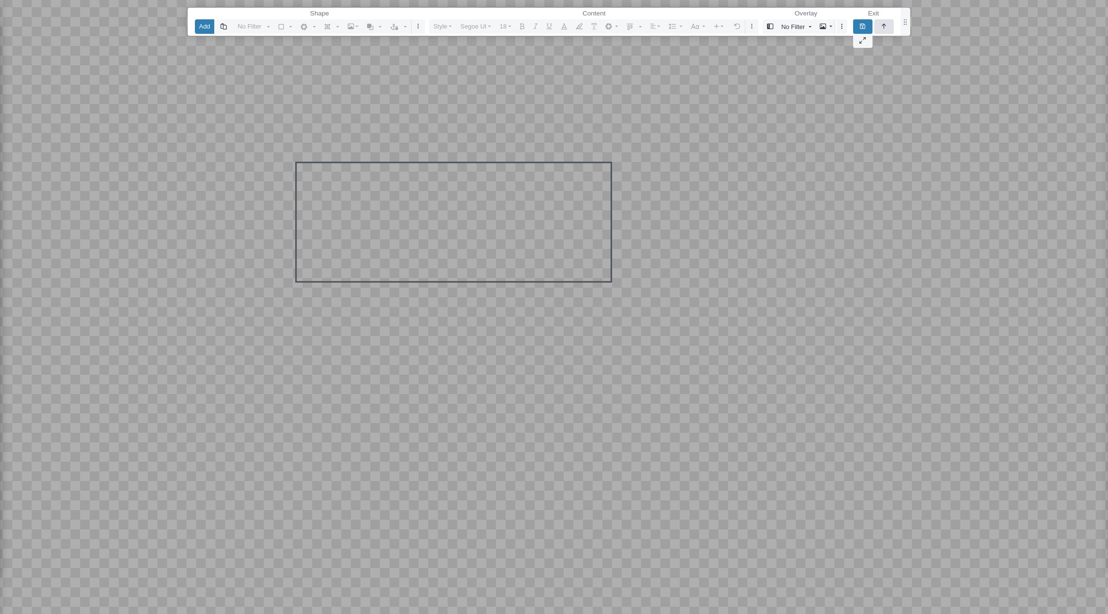
click at [887, 27] on button "button" at bounding box center [883, 26] width 19 height 14
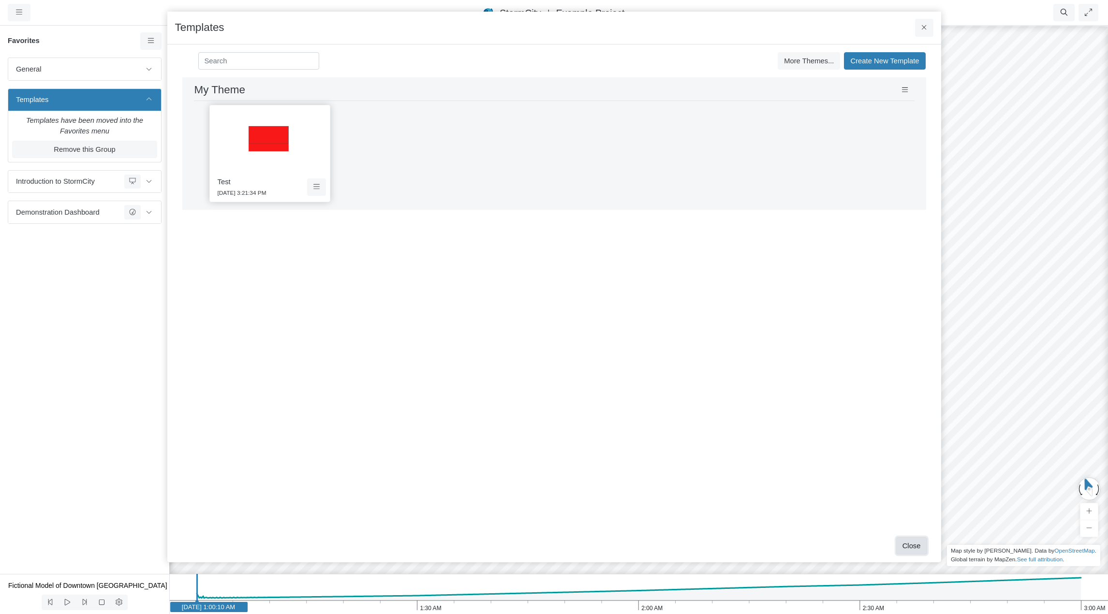
click at [910, 544] on button "Close" at bounding box center [911, 545] width 31 height 17
